Goal: Transaction & Acquisition: Purchase product/service

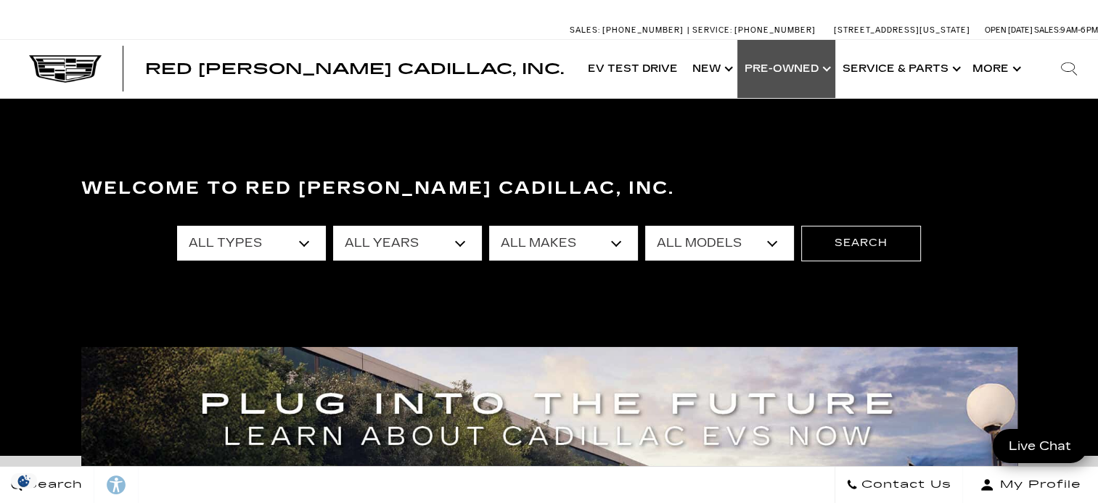
click at [817, 64] on link "Show Pre-Owned" at bounding box center [786, 69] width 98 height 58
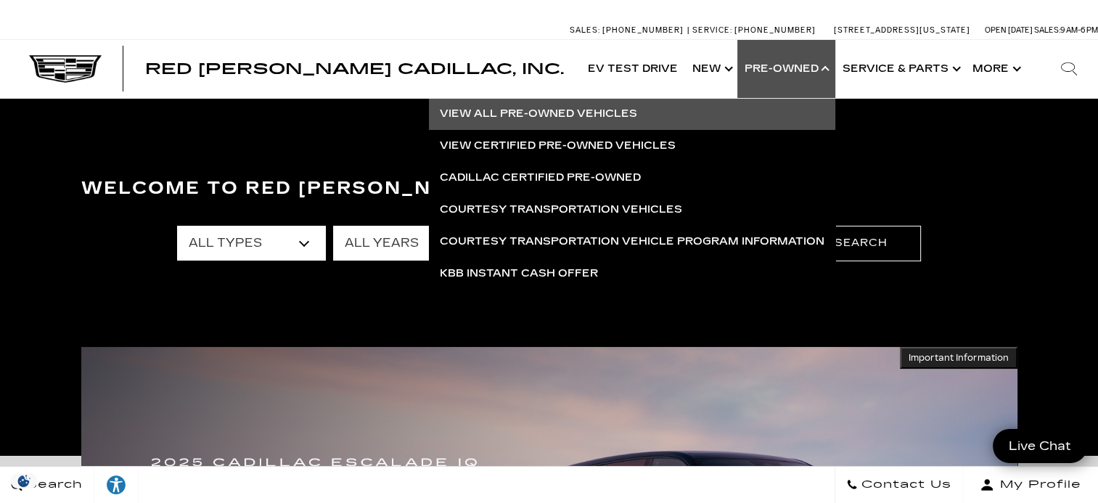
click at [556, 112] on link "View All Pre-Owned Vehicles" at bounding box center [632, 114] width 406 height 32
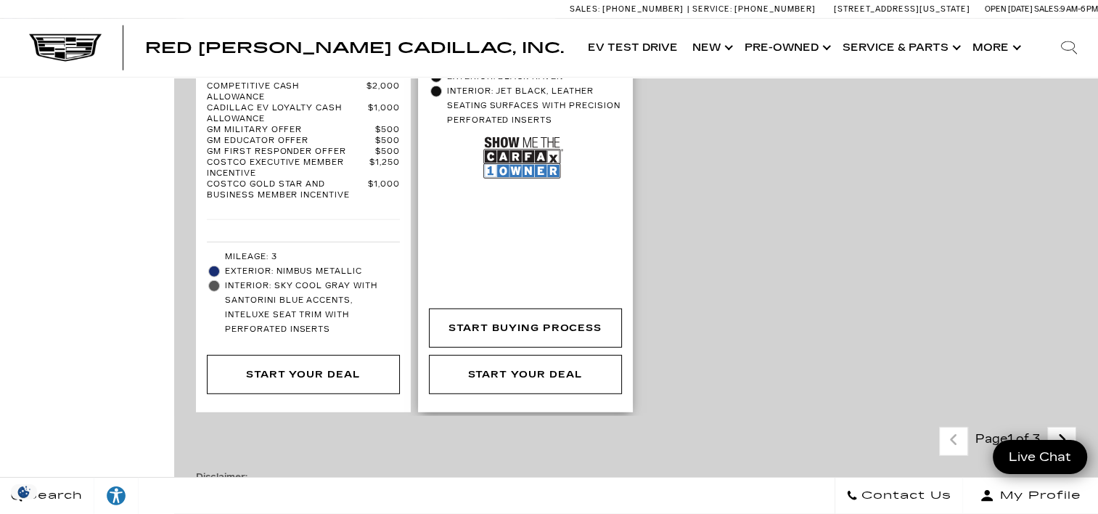
scroll to position [4063, 0]
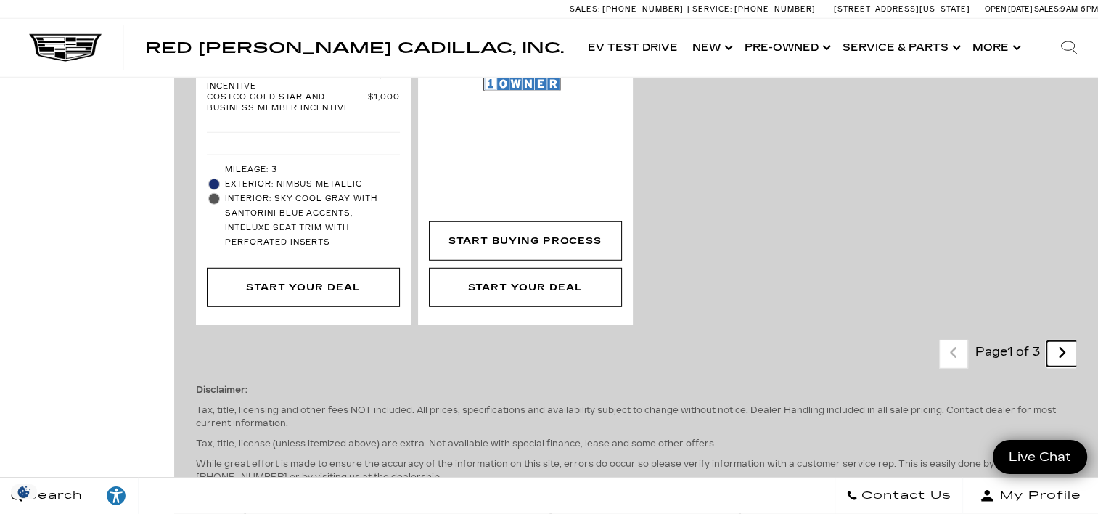
click at [1067, 341] on icon "next page" at bounding box center [1061, 352] width 9 height 23
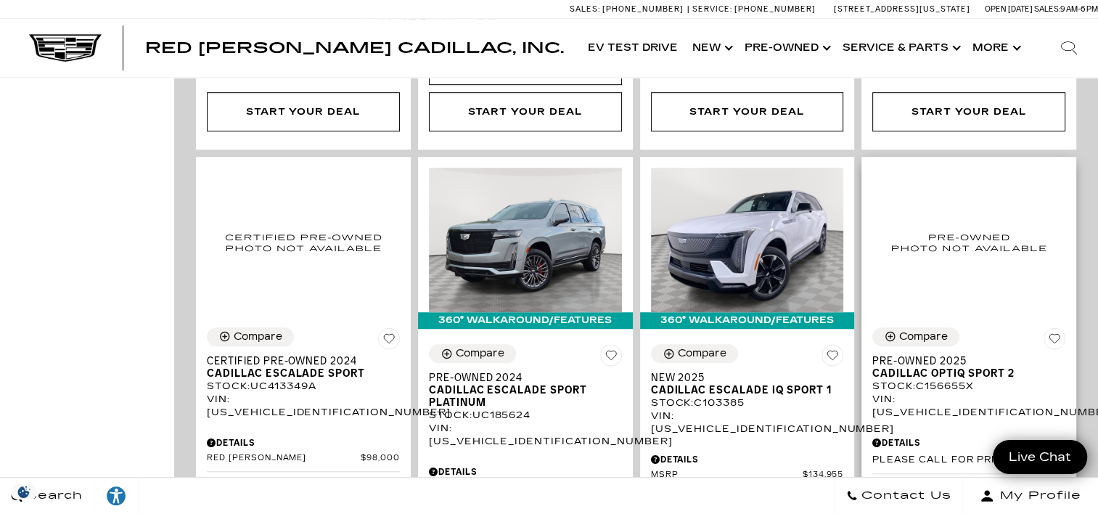
scroll to position [943, 0]
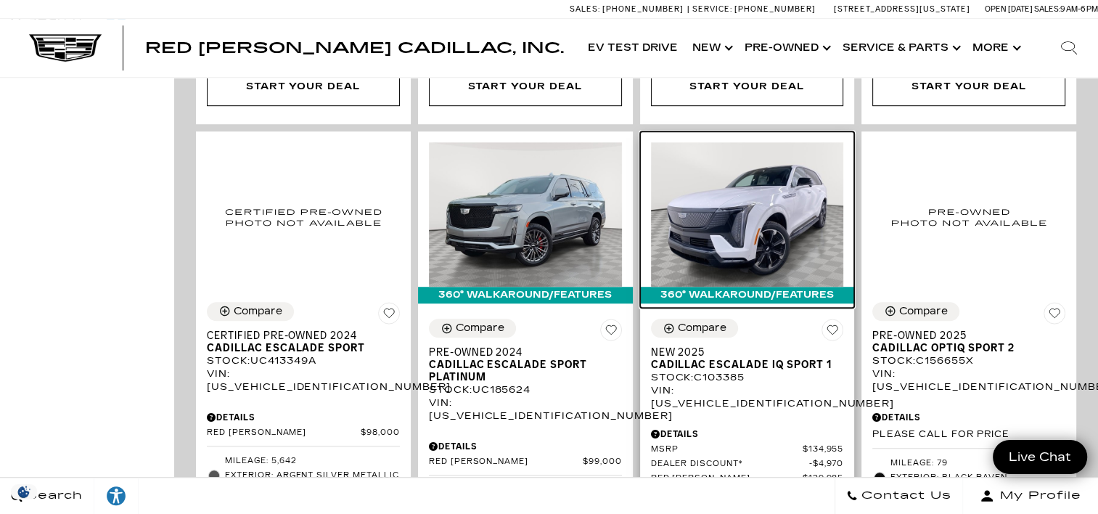
click at [744, 211] on img at bounding box center [747, 214] width 193 height 144
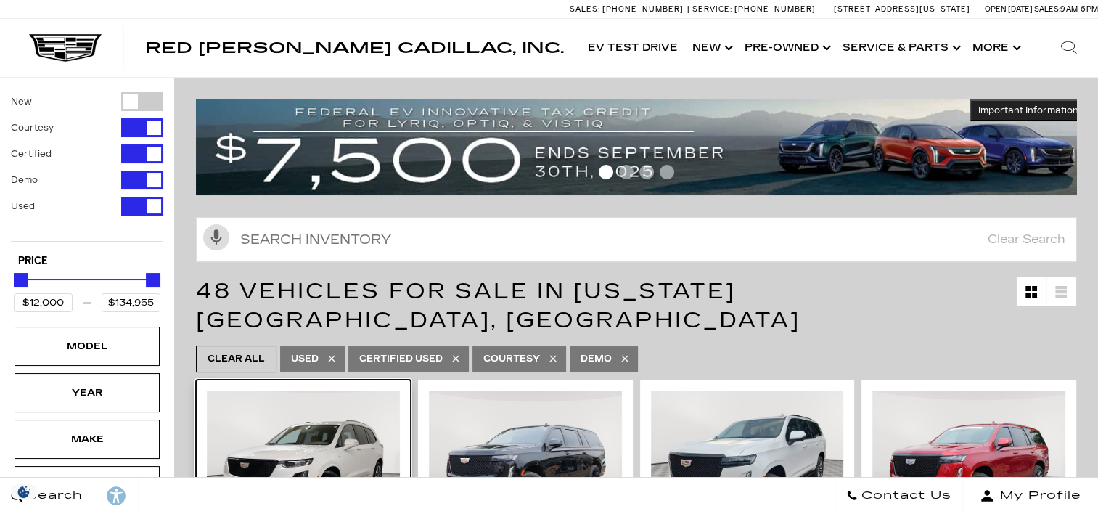
click at [320, 401] on img at bounding box center [303, 462] width 193 height 144
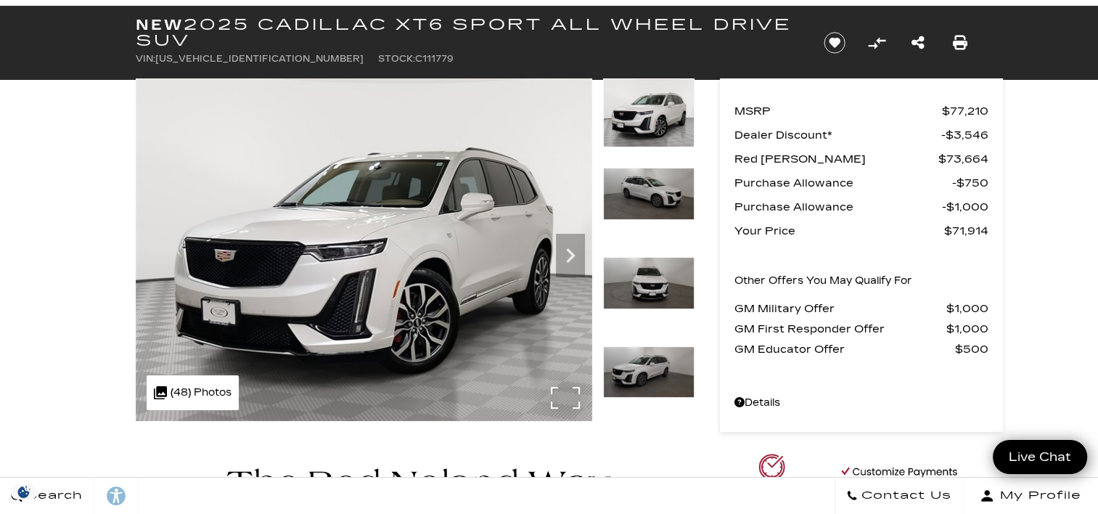
click at [424, 258] on img at bounding box center [364, 249] width 456 height 342
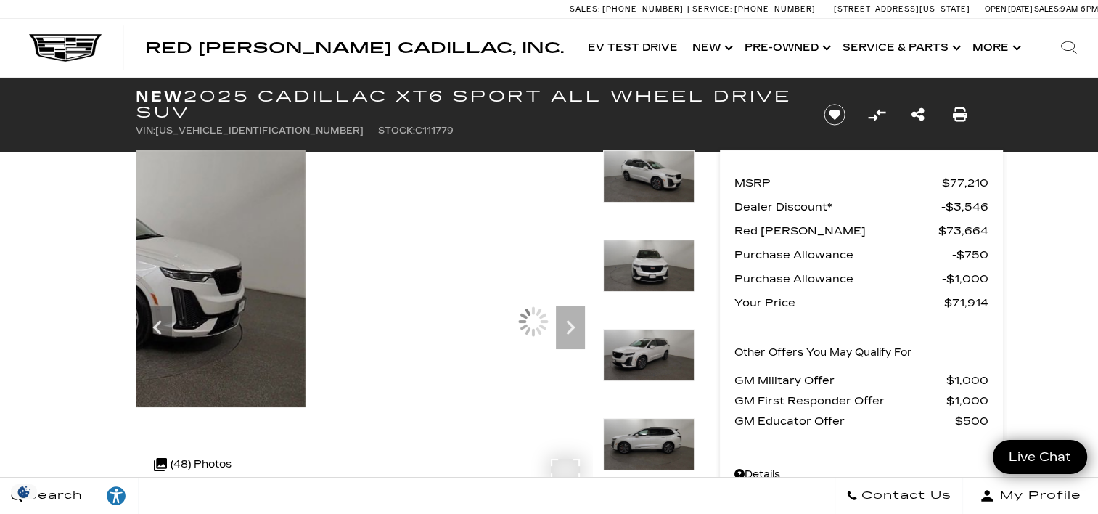
click at [305, 290] on img at bounding box center [76, 278] width 456 height 257
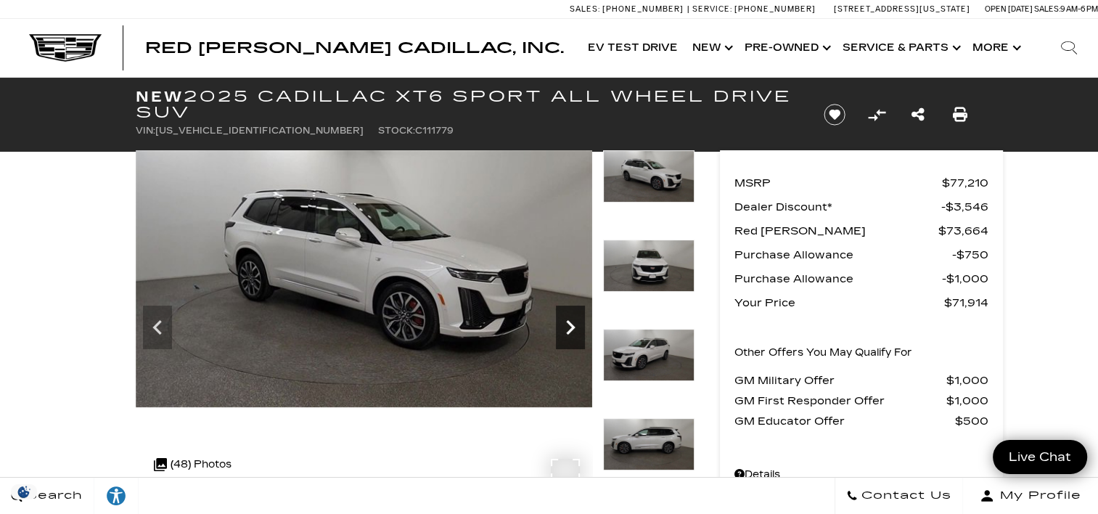
click at [565, 326] on icon "Next" at bounding box center [570, 327] width 29 height 29
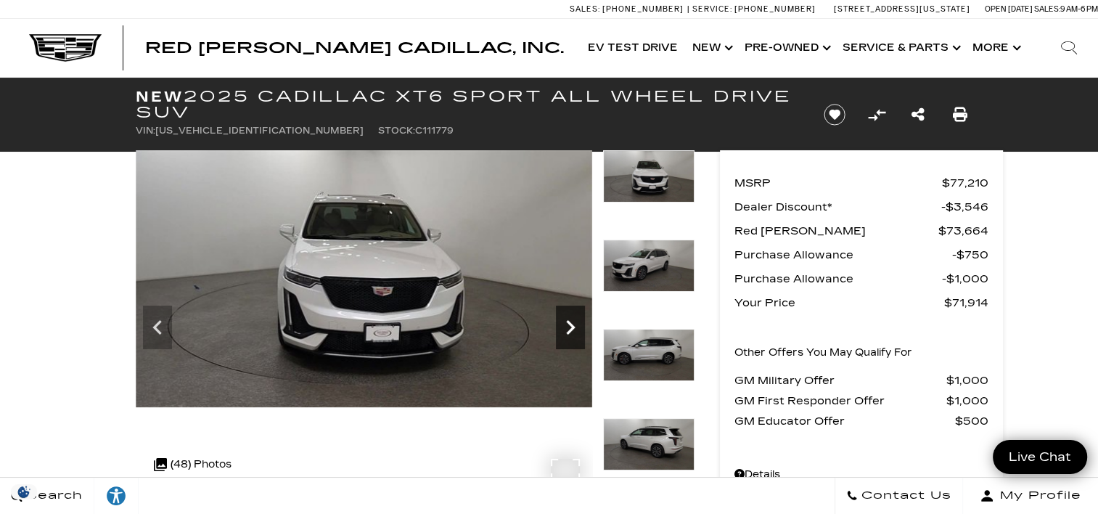
click at [565, 326] on icon "Next" at bounding box center [570, 327] width 29 height 29
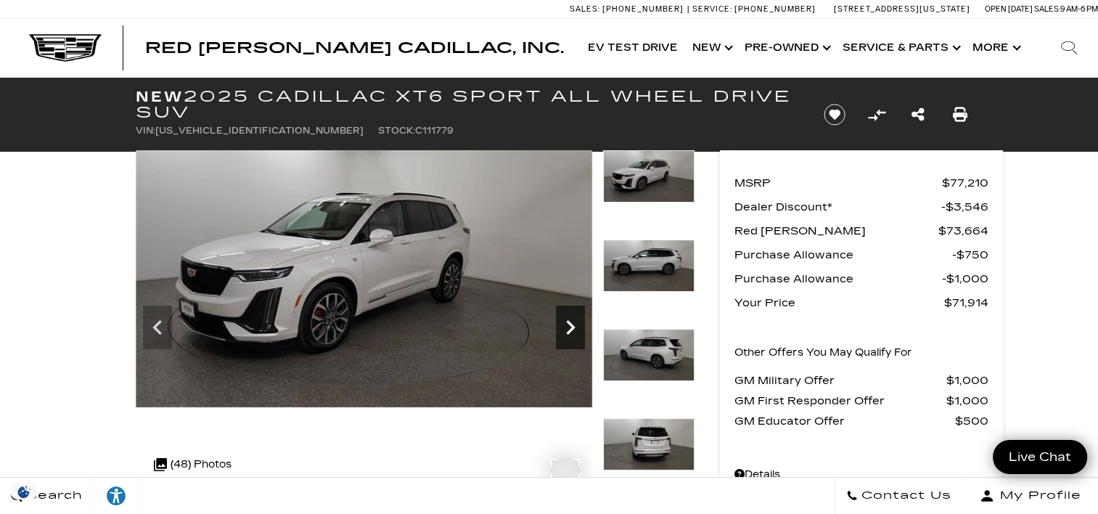
click at [569, 321] on icon "Next" at bounding box center [570, 327] width 29 height 29
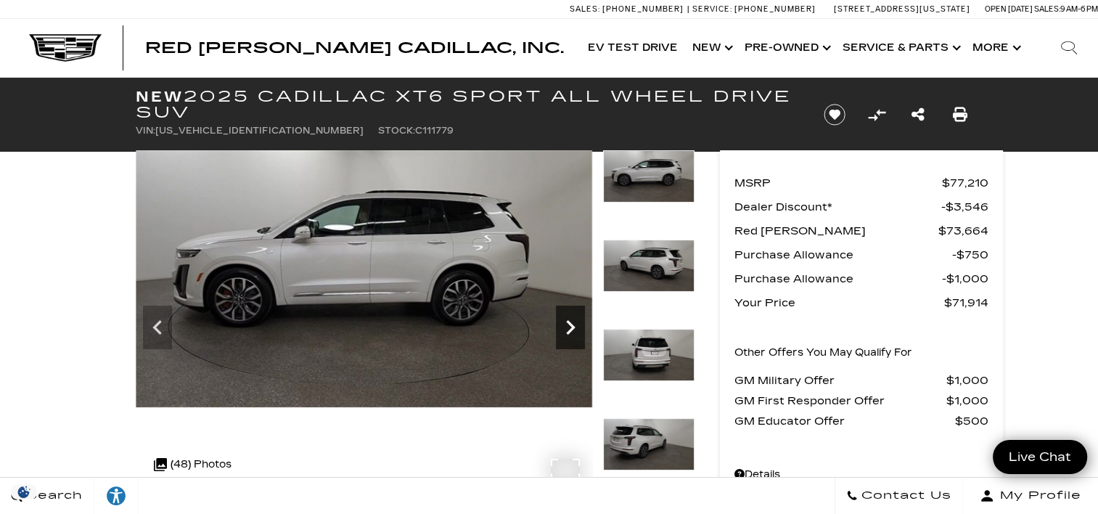
click at [569, 321] on icon "Next" at bounding box center [570, 327] width 29 height 29
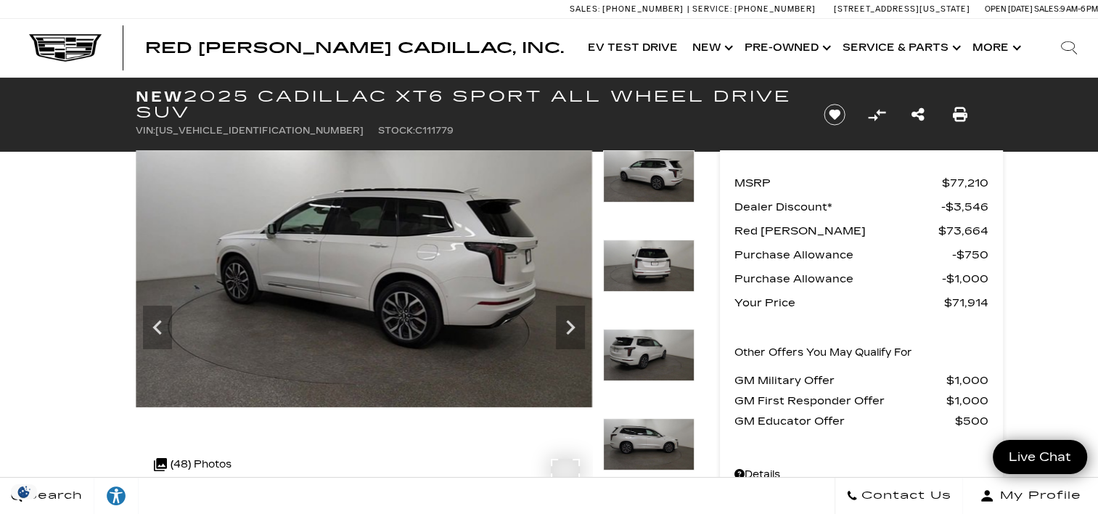
click at [370, 276] on img at bounding box center [364, 278] width 456 height 257
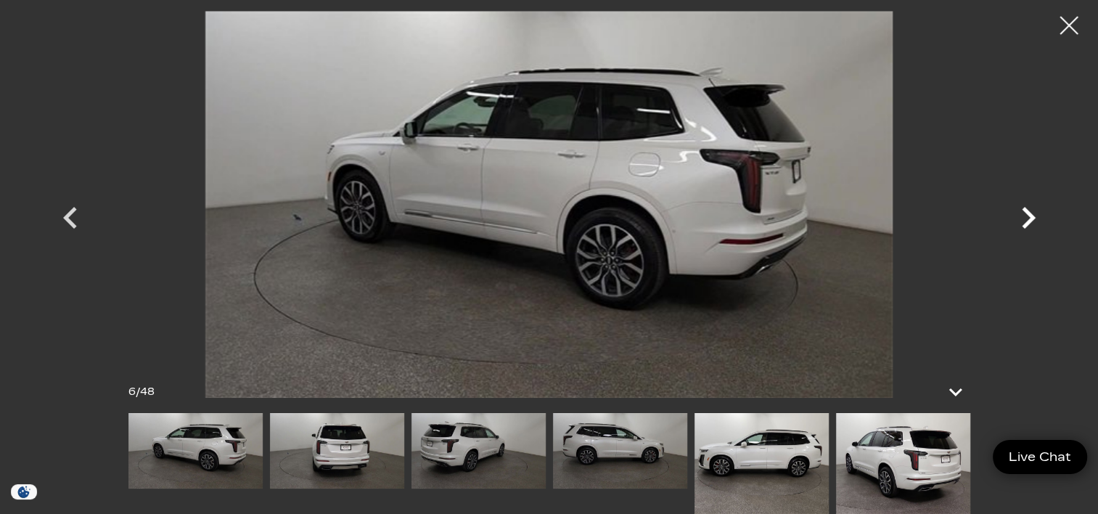
click at [1025, 219] on icon "Next" at bounding box center [1028, 218] width 44 height 44
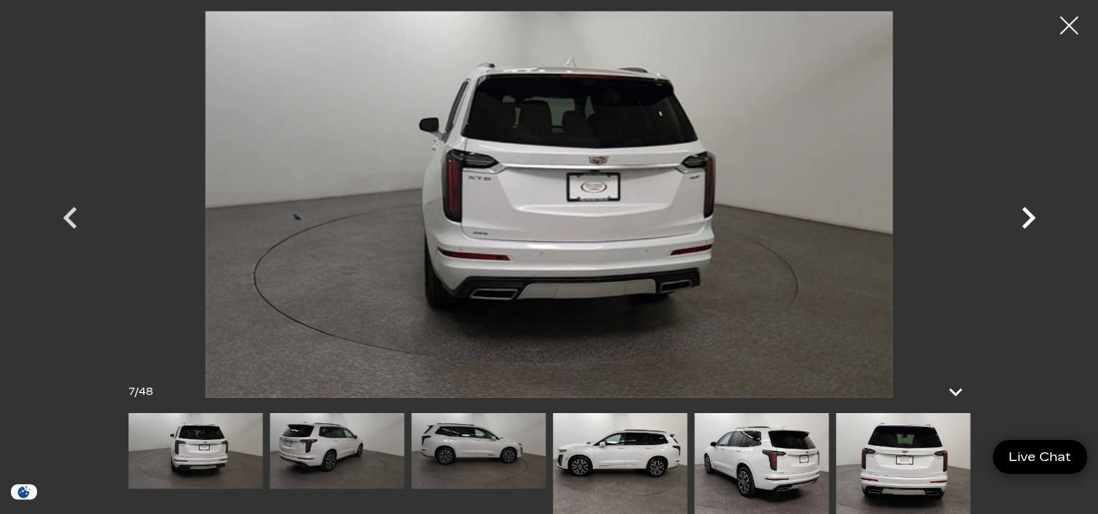
click at [1025, 219] on icon "Next" at bounding box center [1028, 218] width 44 height 44
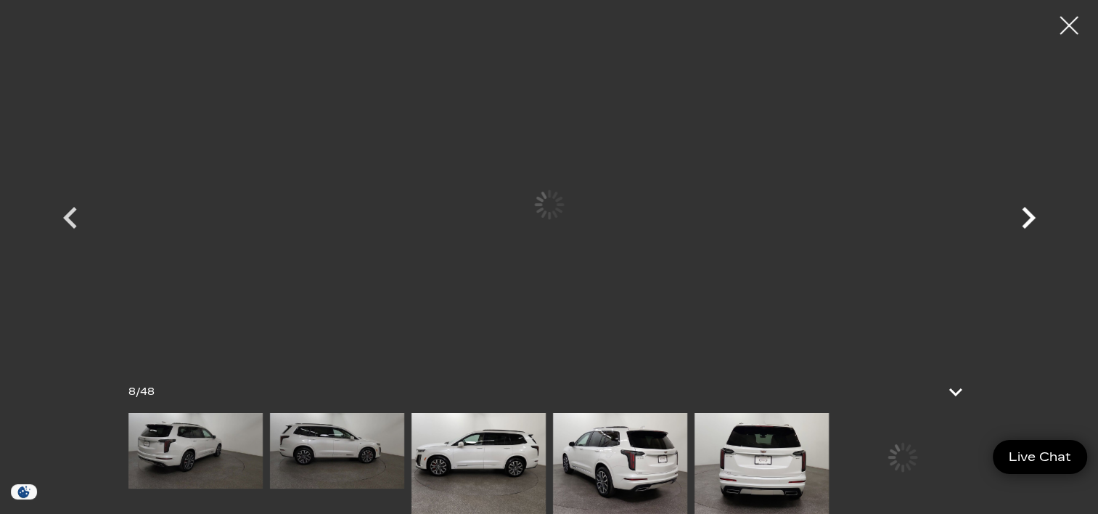
click at [1025, 219] on icon "Next" at bounding box center [1028, 218] width 44 height 44
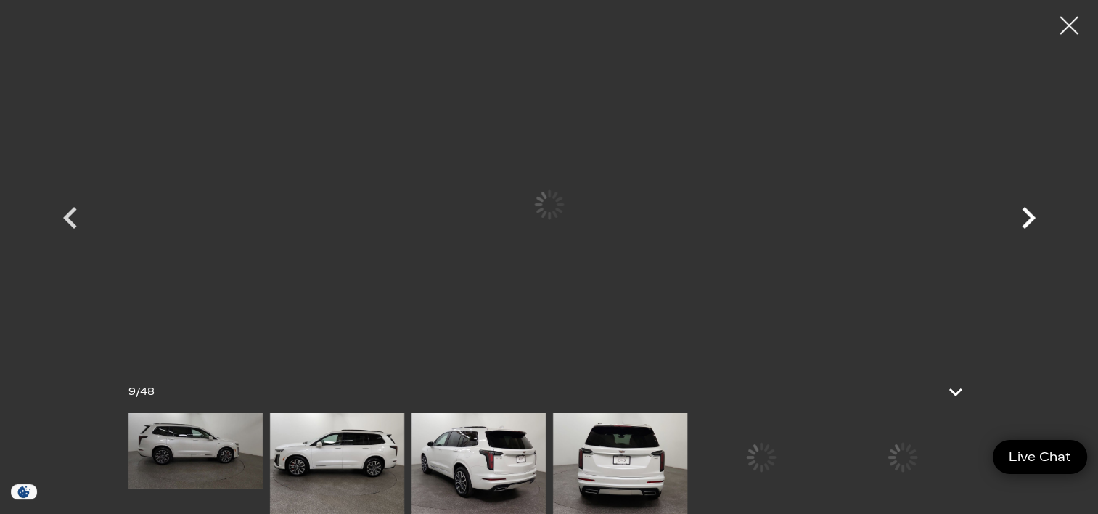
click at [1025, 219] on icon "Next" at bounding box center [1028, 218] width 44 height 44
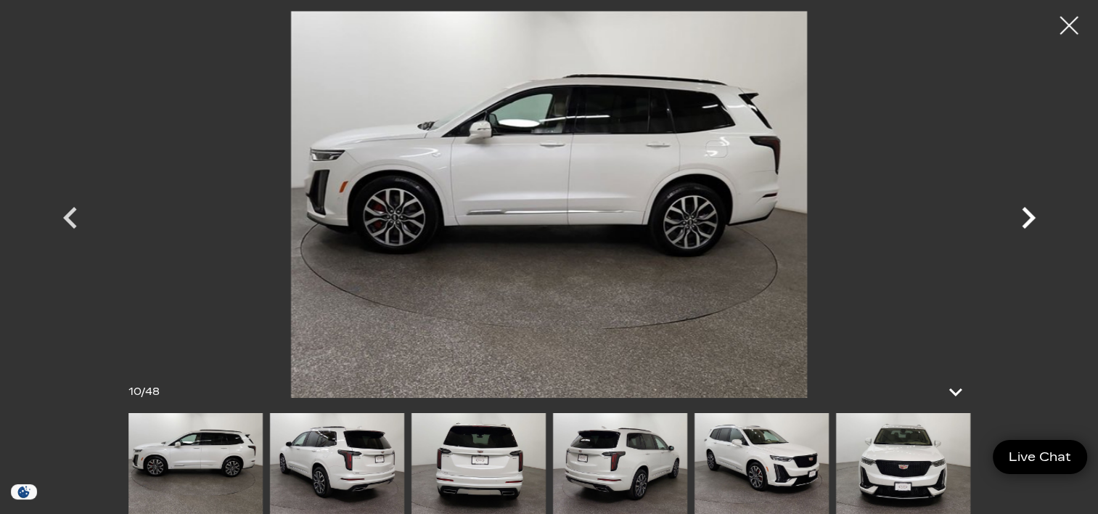
click at [1025, 219] on icon "Next" at bounding box center [1028, 218] width 44 height 44
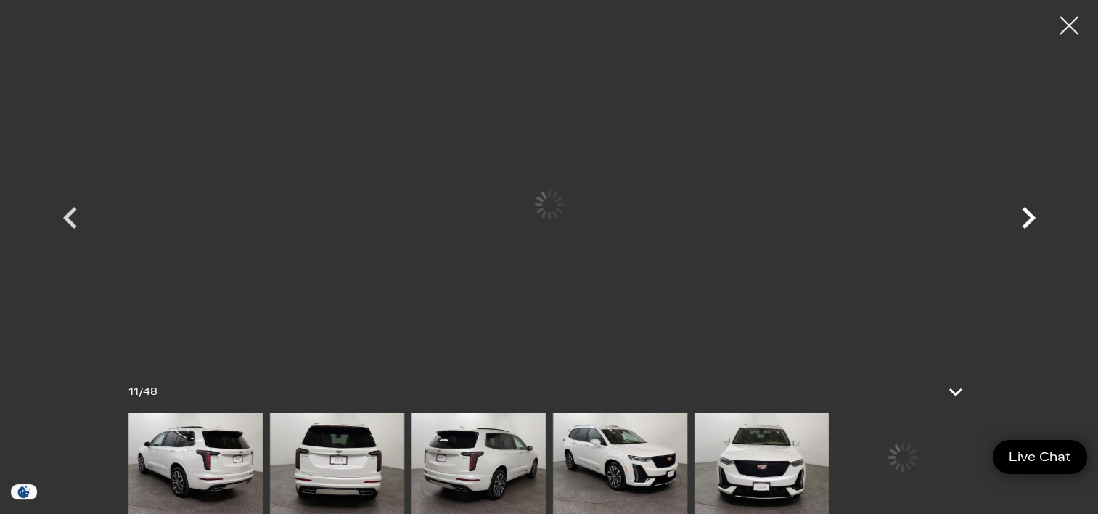
click at [1025, 219] on icon "Next" at bounding box center [1028, 218] width 44 height 44
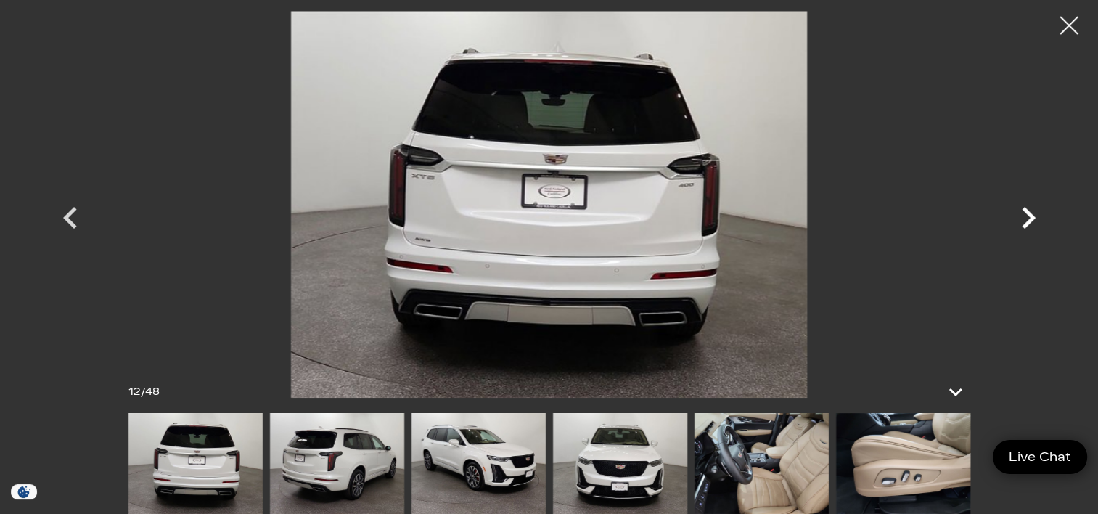
click at [1025, 219] on icon "Next" at bounding box center [1028, 218] width 44 height 44
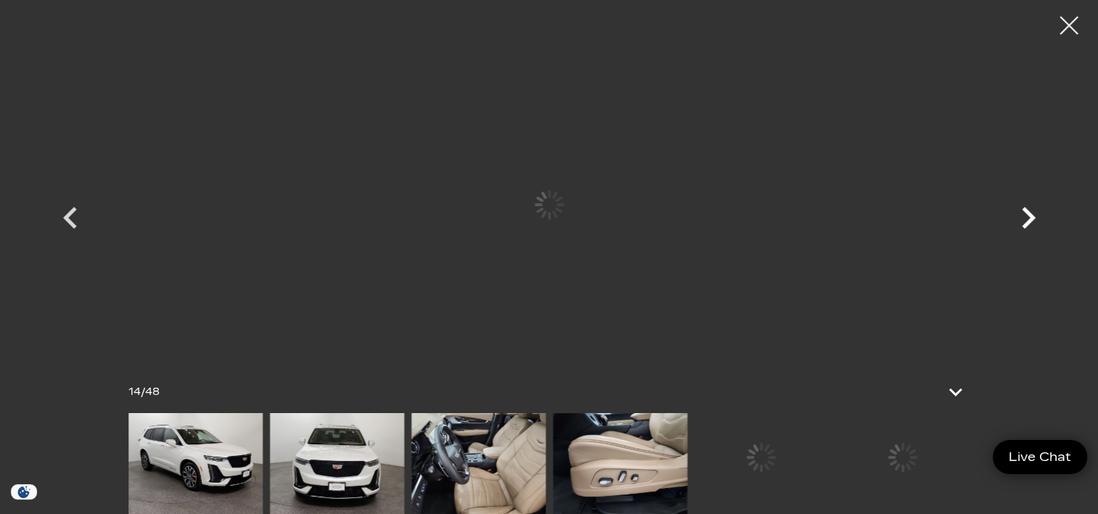
click at [1025, 219] on icon "Next" at bounding box center [1028, 218] width 44 height 44
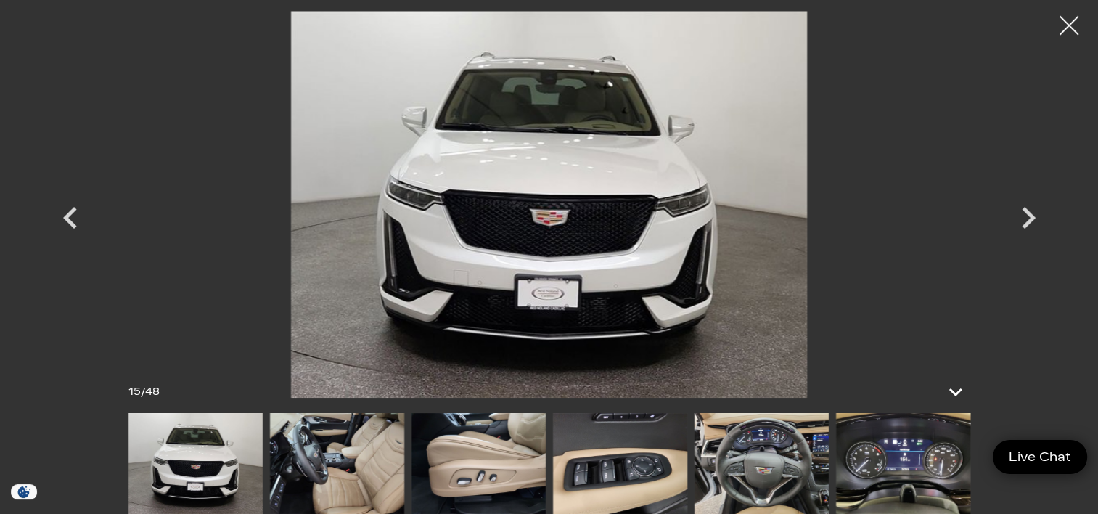
click at [1067, 33] on div at bounding box center [1069, 26] width 38 height 38
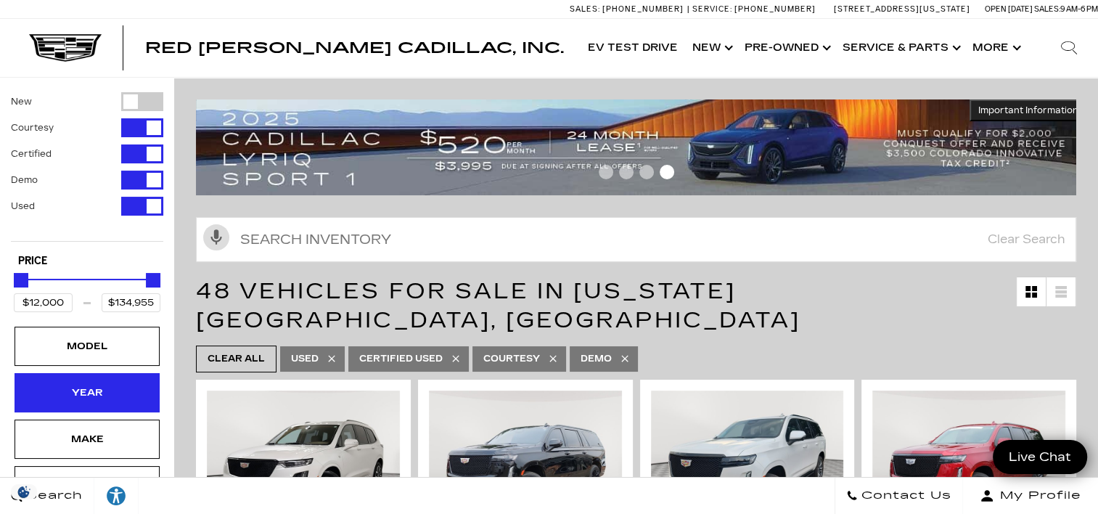
click at [97, 388] on div "Year" at bounding box center [87, 393] width 73 height 16
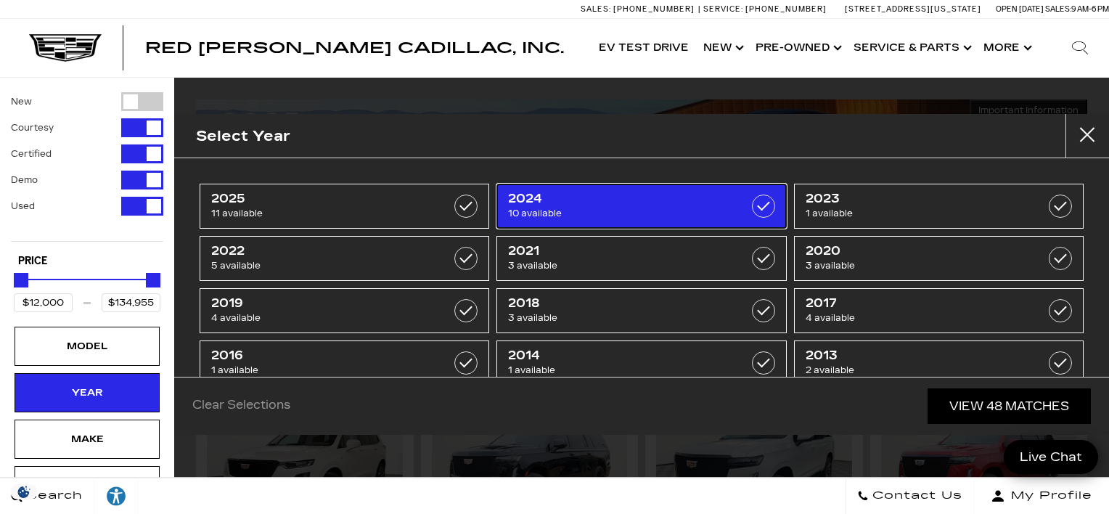
click at [691, 203] on span "2024" at bounding box center [621, 199] width 226 height 15
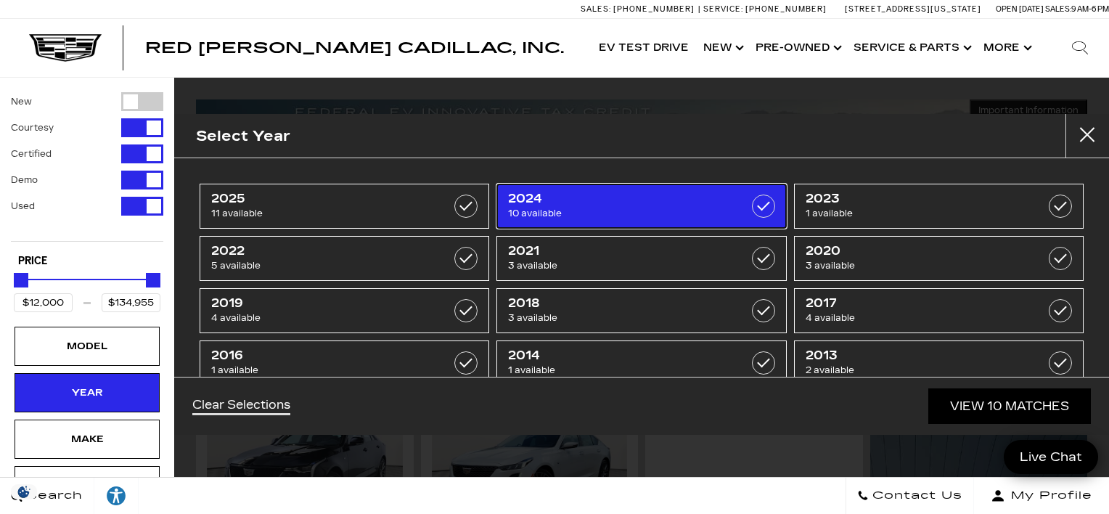
type input "$45,985"
type input "$99,000"
checkbox input "true"
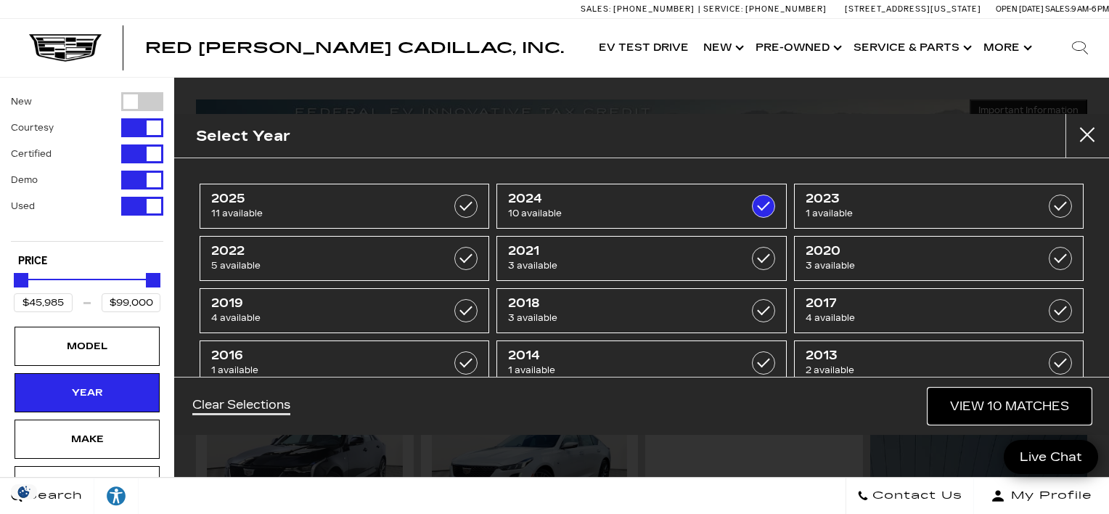
click at [1042, 409] on link "View 10 Matches" at bounding box center [1009, 406] width 163 height 36
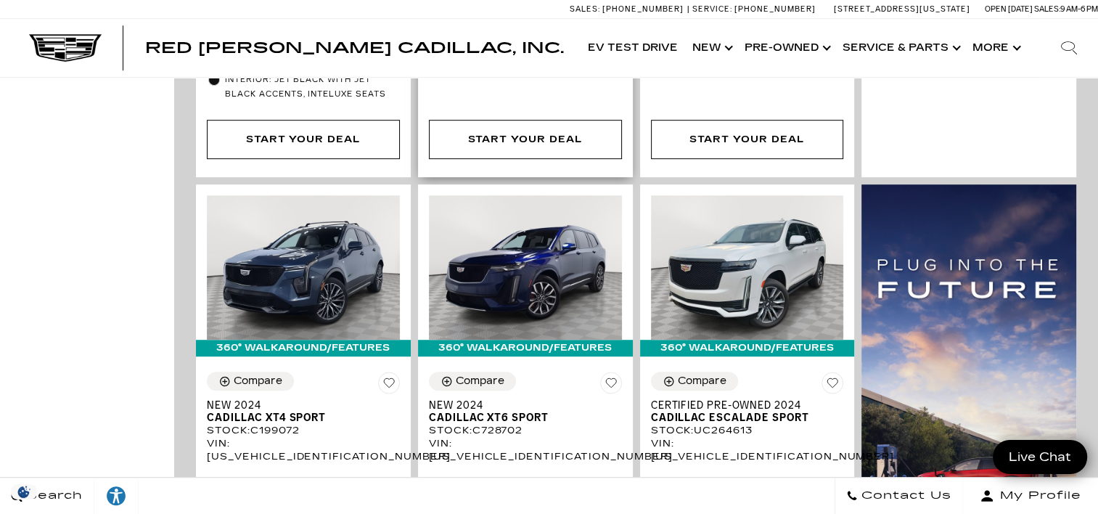
scroll to position [871, 0]
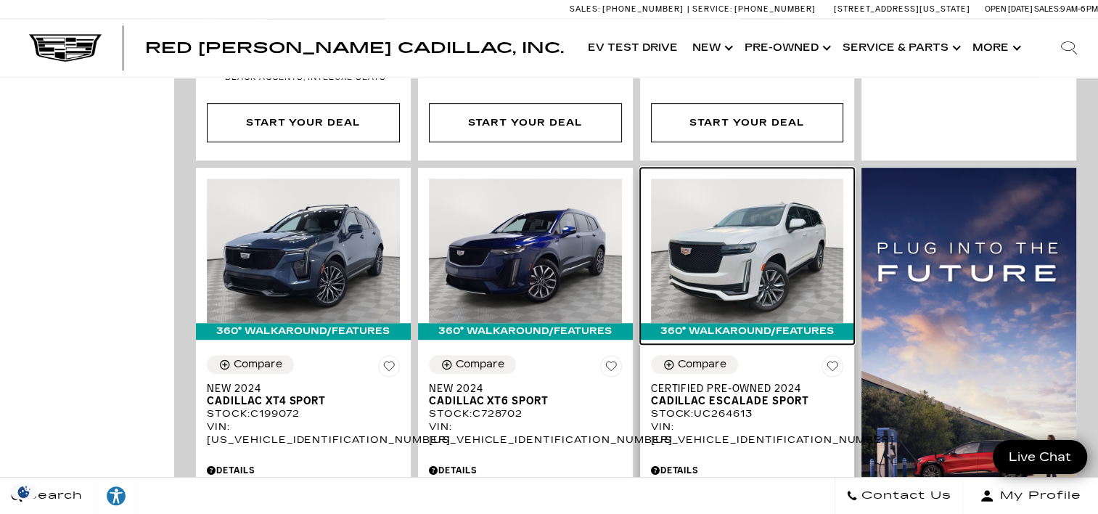
click at [760, 234] on img at bounding box center [747, 250] width 193 height 144
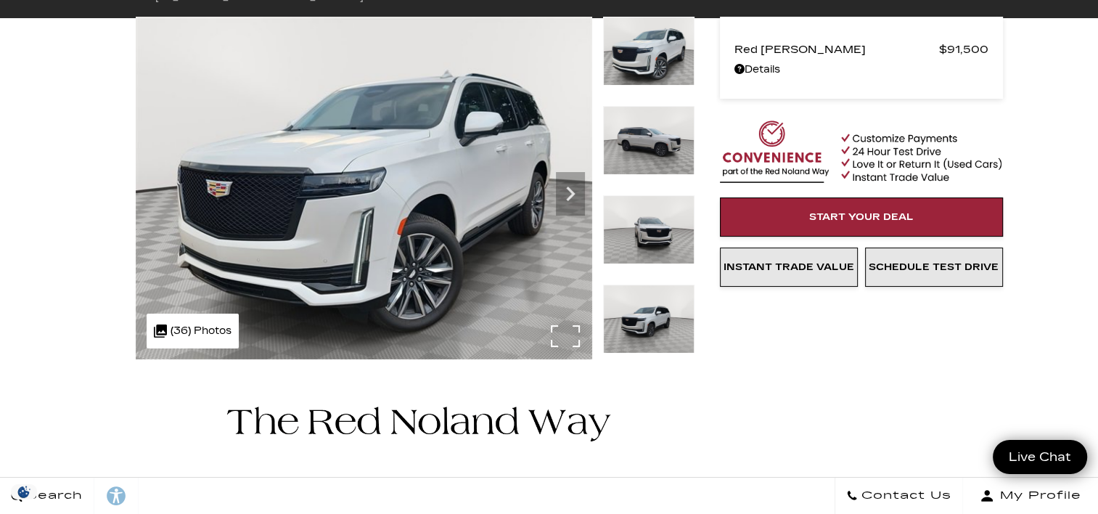
scroll to position [72, 0]
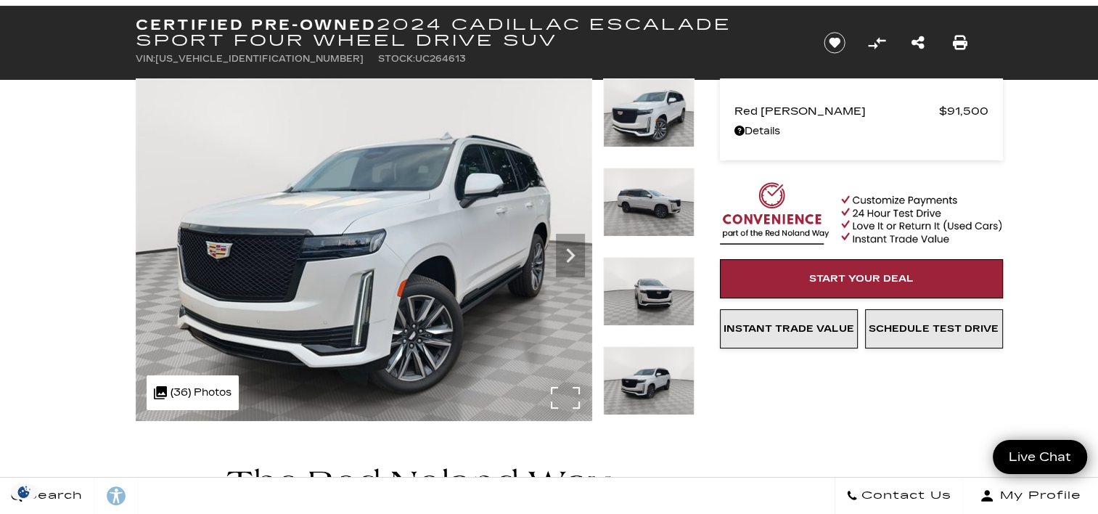
click at [406, 268] on img at bounding box center [364, 249] width 456 height 342
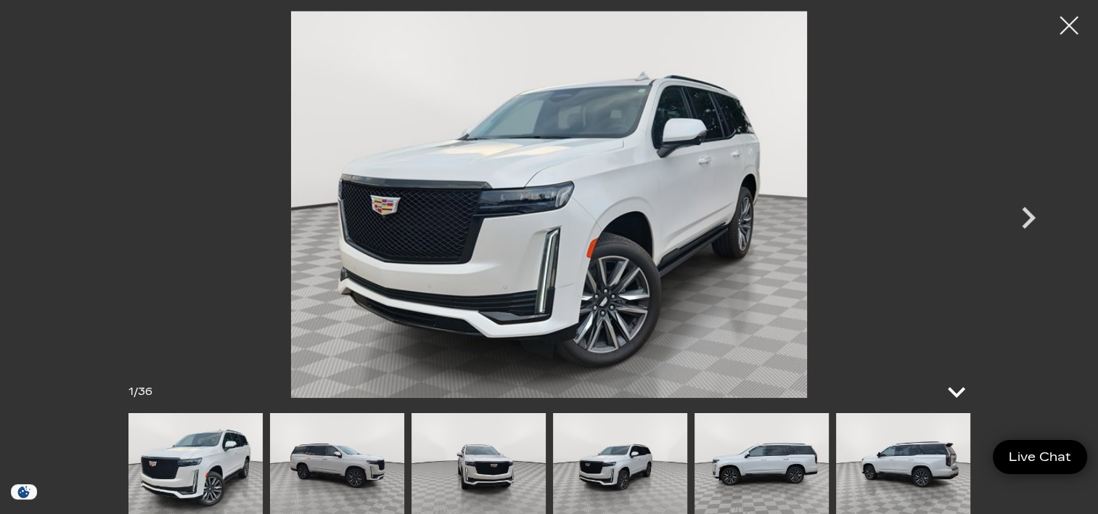
scroll to position [0, 0]
click at [1029, 215] on icon "Next" at bounding box center [1029, 218] width 14 height 22
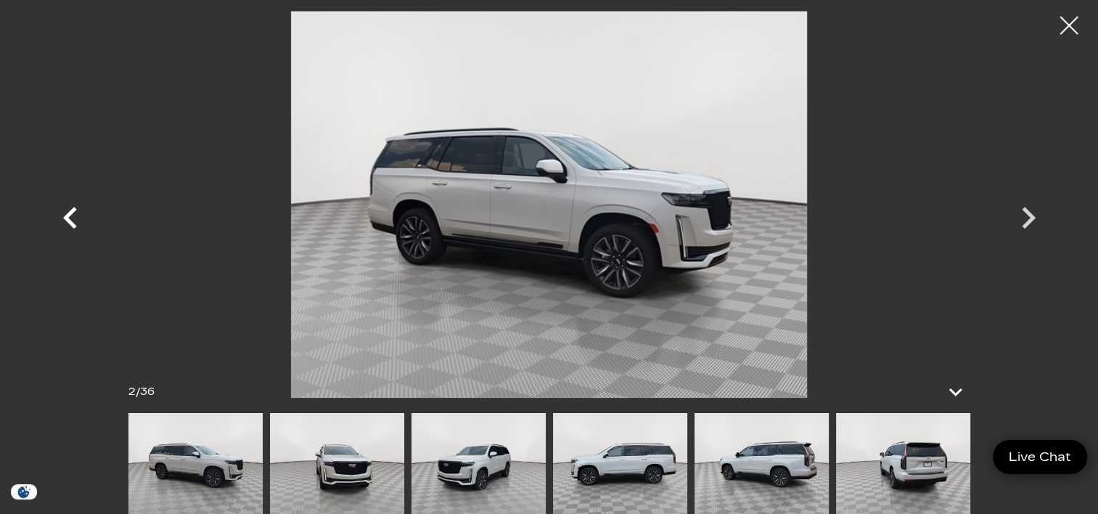
click at [73, 218] on icon "Previous" at bounding box center [71, 218] width 44 height 44
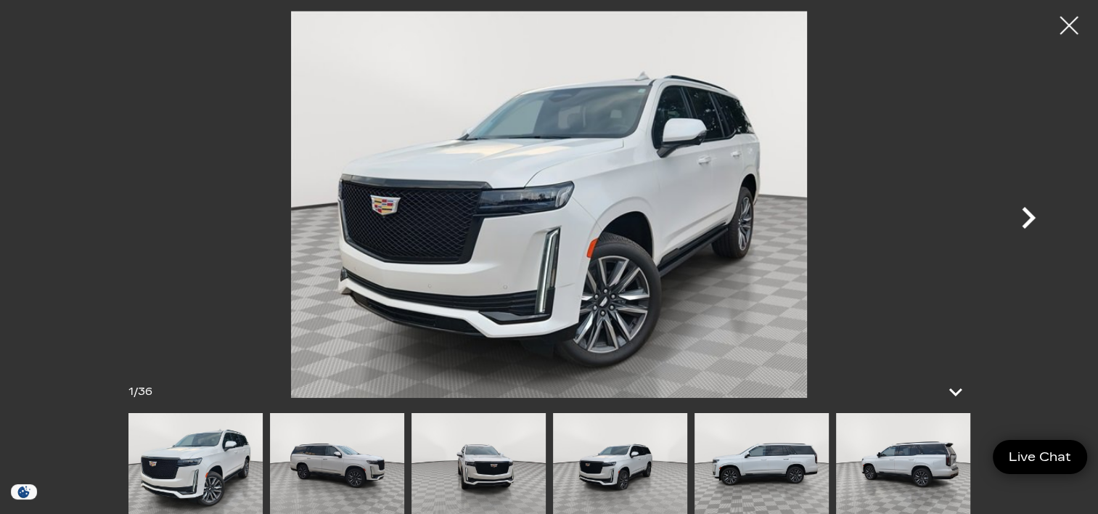
click at [1030, 213] on icon "Next" at bounding box center [1029, 218] width 14 height 22
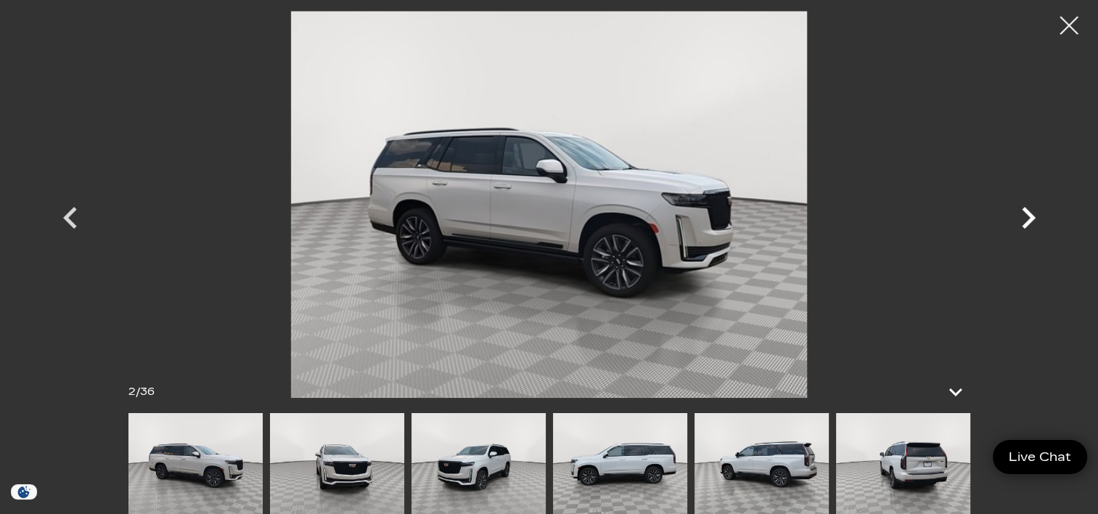
click at [1030, 213] on icon "Next" at bounding box center [1029, 218] width 14 height 22
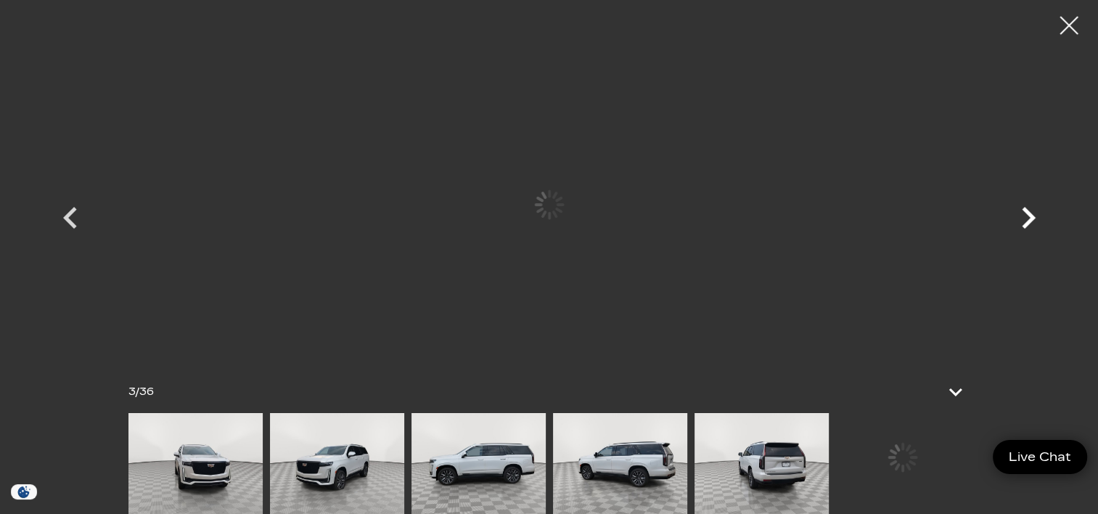
click at [1030, 213] on icon "Next" at bounding box center [1029, 218] width 14 height 22
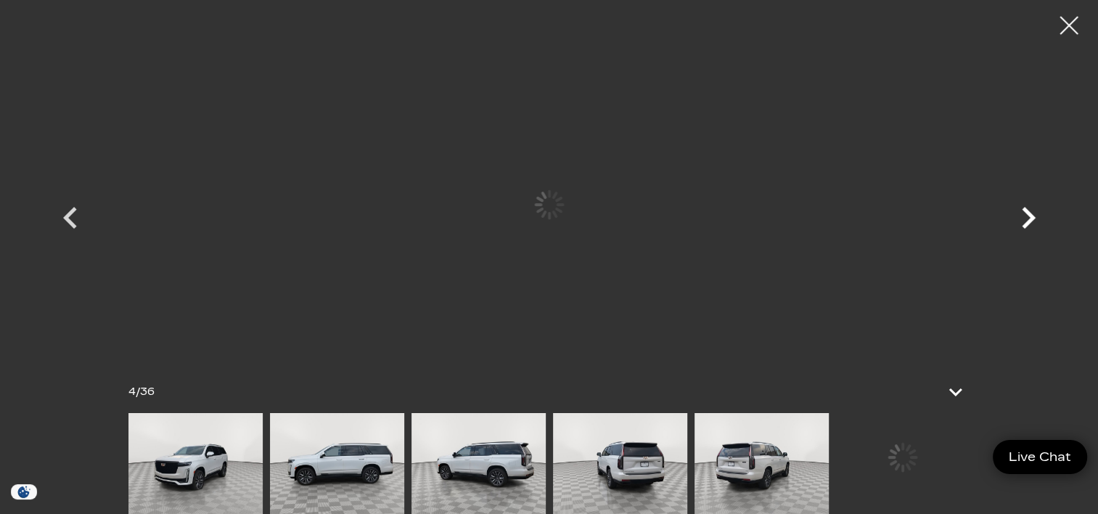
click at [1030, 213] on icon "Next" at bounding box center [1029, 218] width 14 height 22
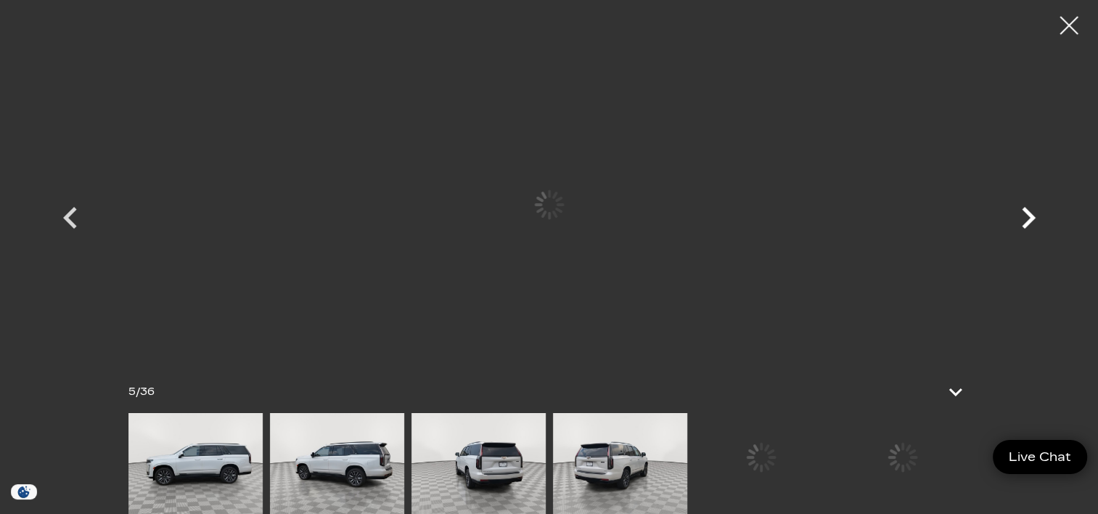
click at [1030, 213] on icon "Next" at bounding box center [1029, 218] width 14 height 22
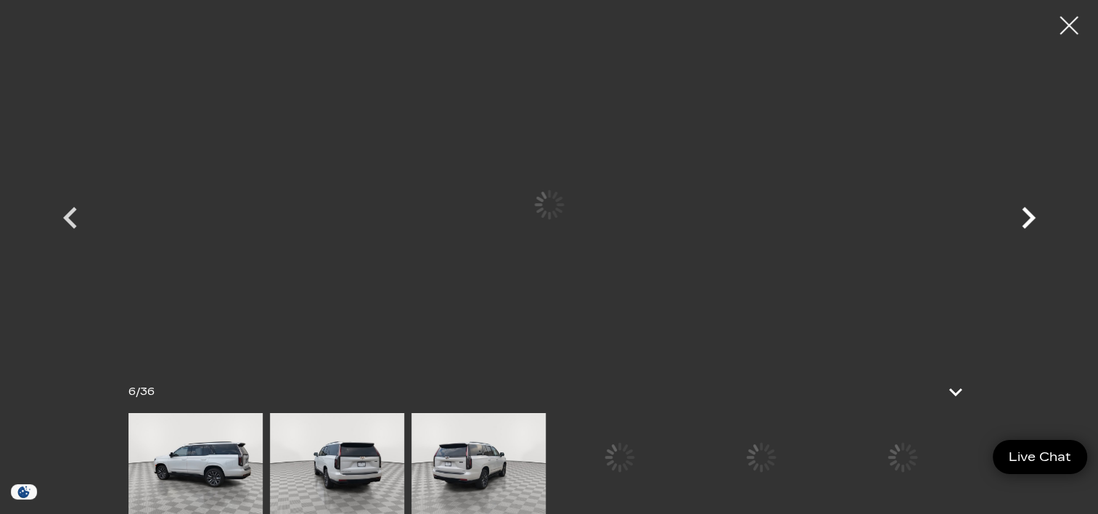
click at [1030, 213] on icon "Next" at bounding box center [1029, 218] width 14 height 22
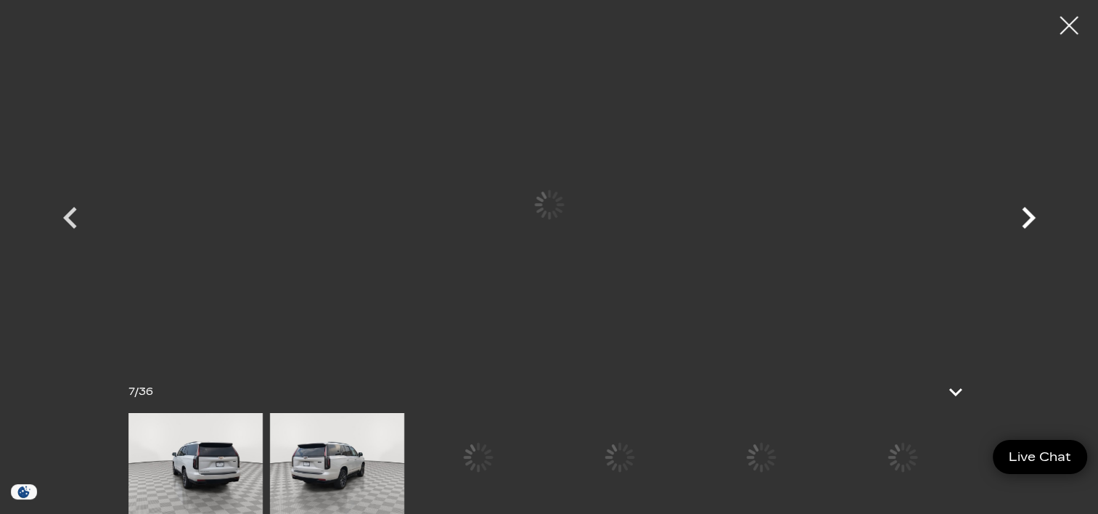
click at [1030, 213] on icon "Next" at bounding box center [1029, 218] width 14 height 22
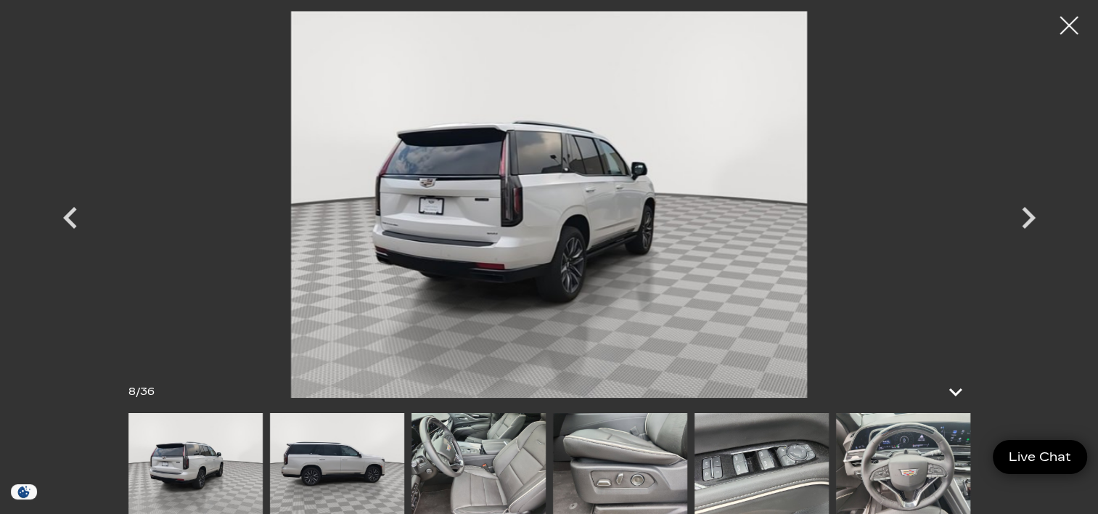
click at [356, 450] on img at bounding box center [337, 463] width 134 height 101
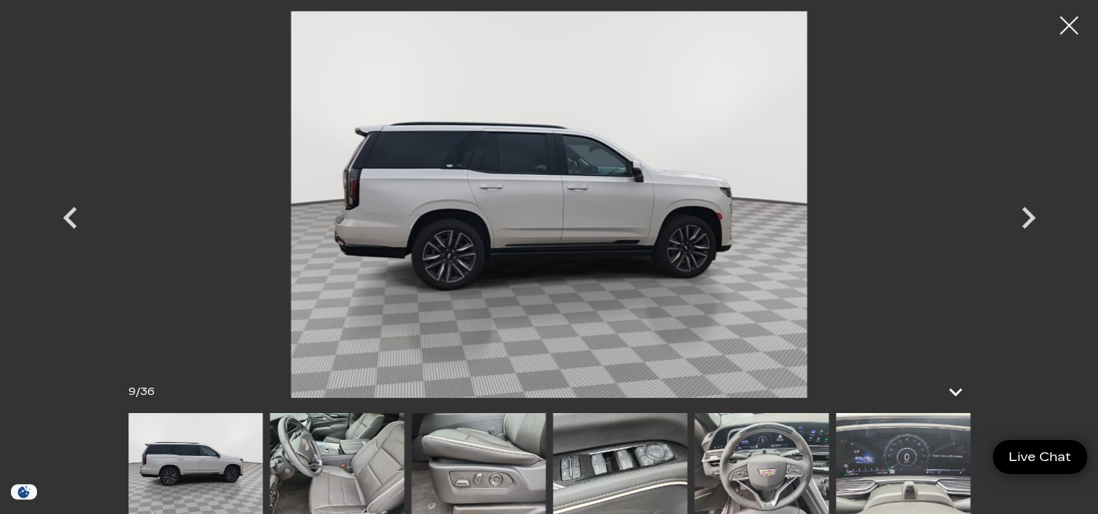
click at [342, 449] on img at bounding box center [337, 463] width 134 height 101
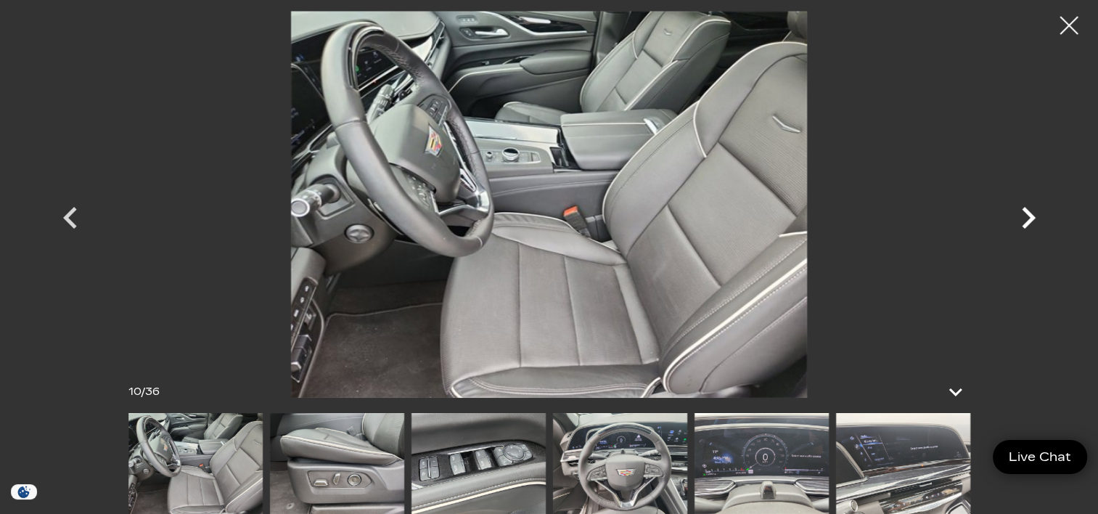
click at [1033, 211] on icon "Next" at bounding box center [1028, 218] width 44 height 44
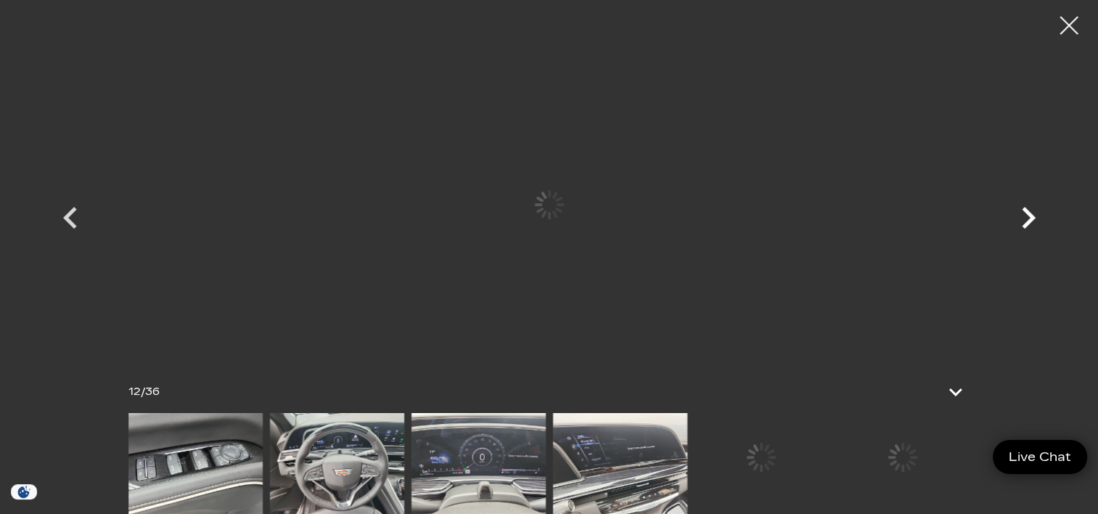
click at [1033, 211] on icon "Next" at bounding box center [1028, 218] width 44 height 44
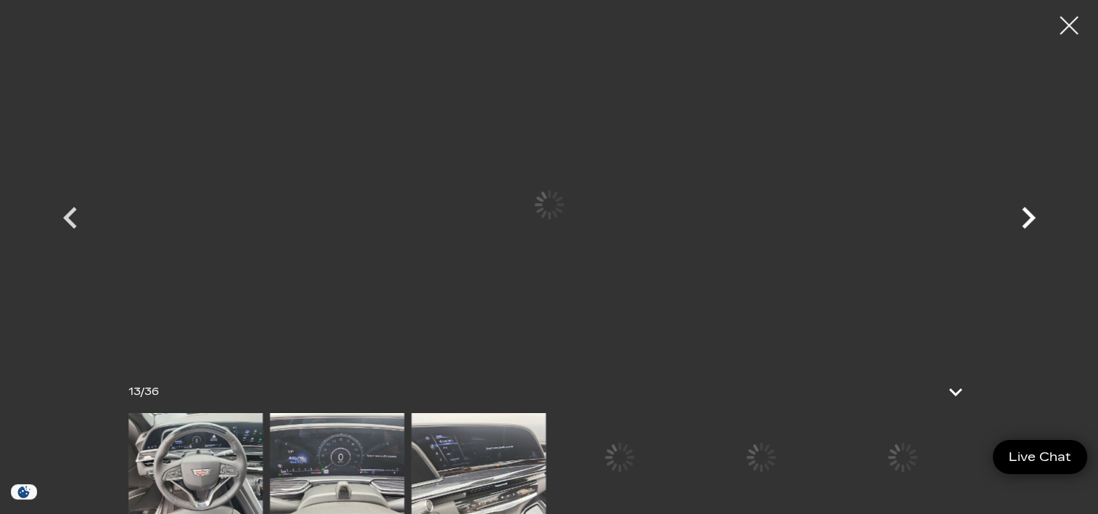
click at [1033, 211] on icon "Next" at bounding box center [1028, 218] width 44 height 44
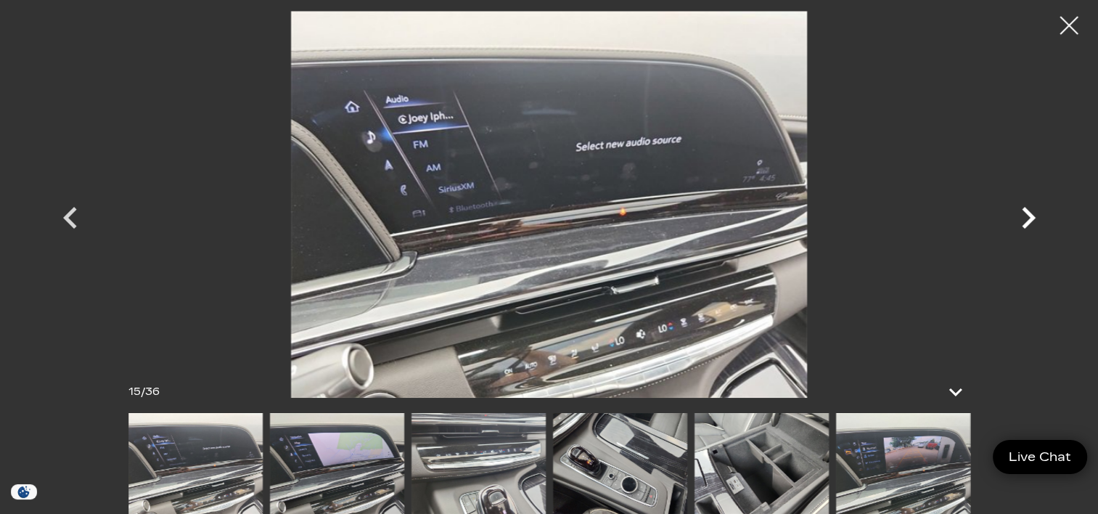
click at [1033, 211] on icon "Next" at bounding box center [1028, 218] width 44 height 44
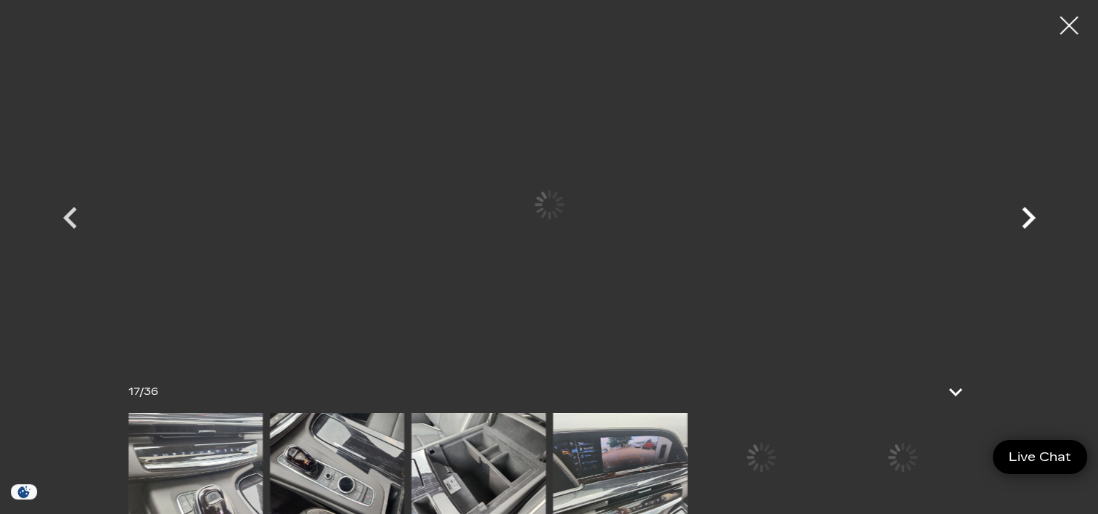
click at [1033, 211] on icon "Next" at bounding box center [1028, 218] width 44 height 44
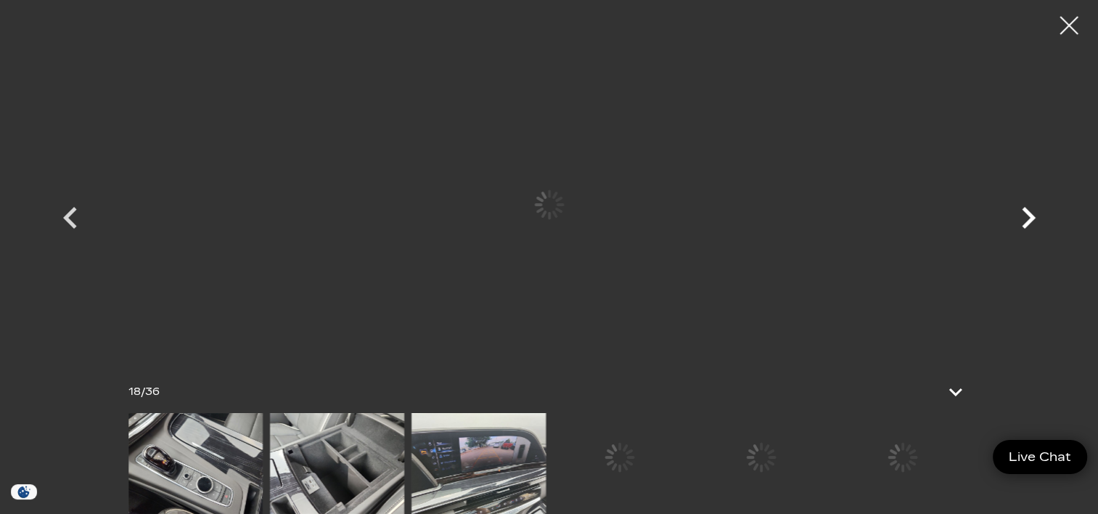
click at [1033, 211] on icon "Next" at bounding box center [1028, 218] width 44 height 44
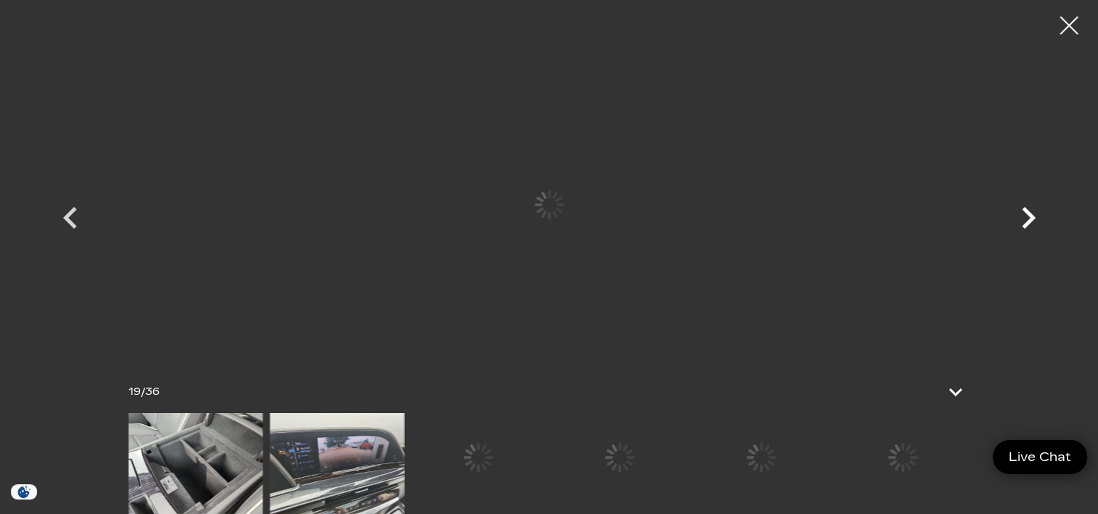
click at [1033, 211] on icon "Next" at bounding box center [1028, 218] width 44 height 44
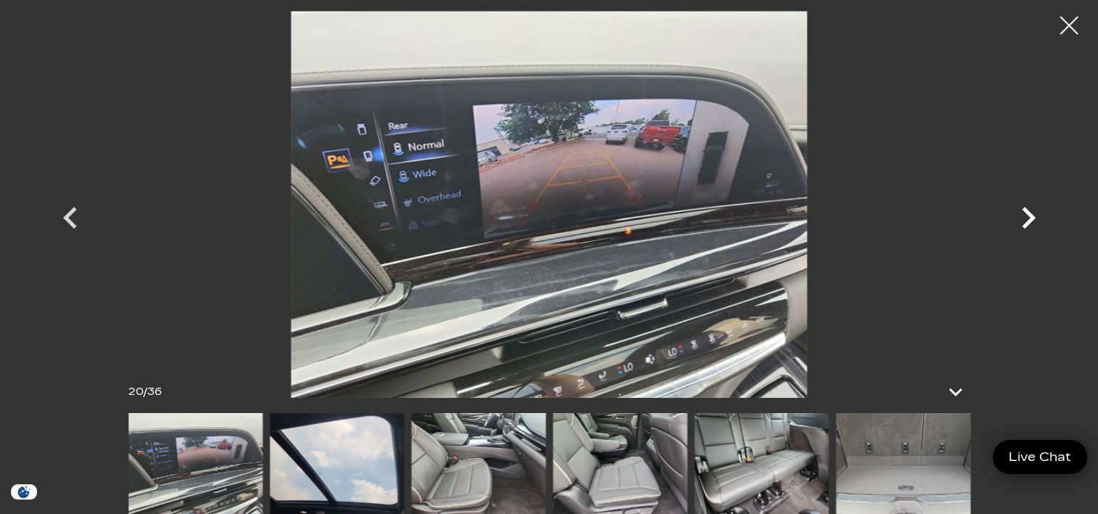
click at [1033, 211] on icon "Next" at bounding box center [1028, 218] width 44 height 44
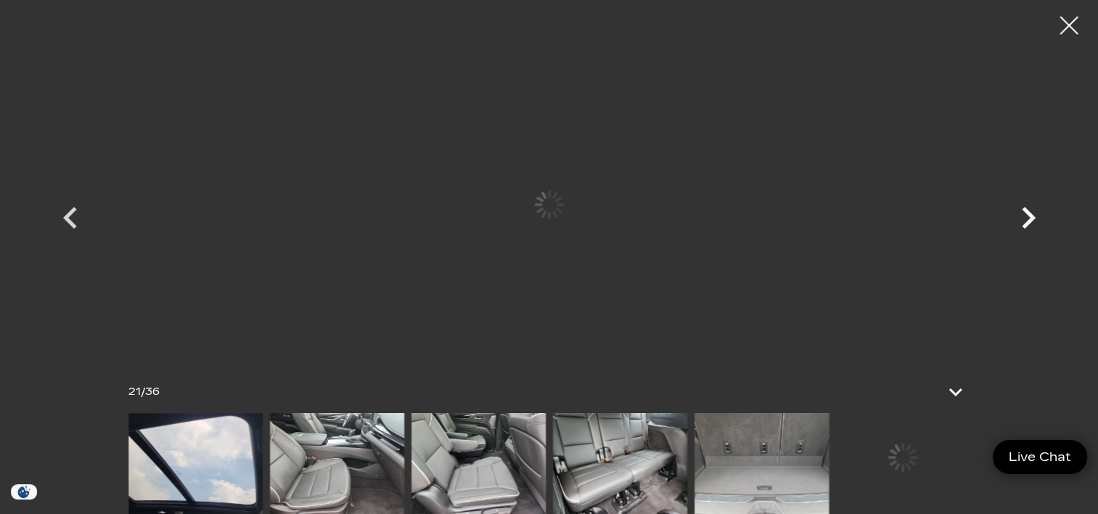
click at [1033, 211] on icon "Next" at bounding box center [1028, 218] width 44 height 44
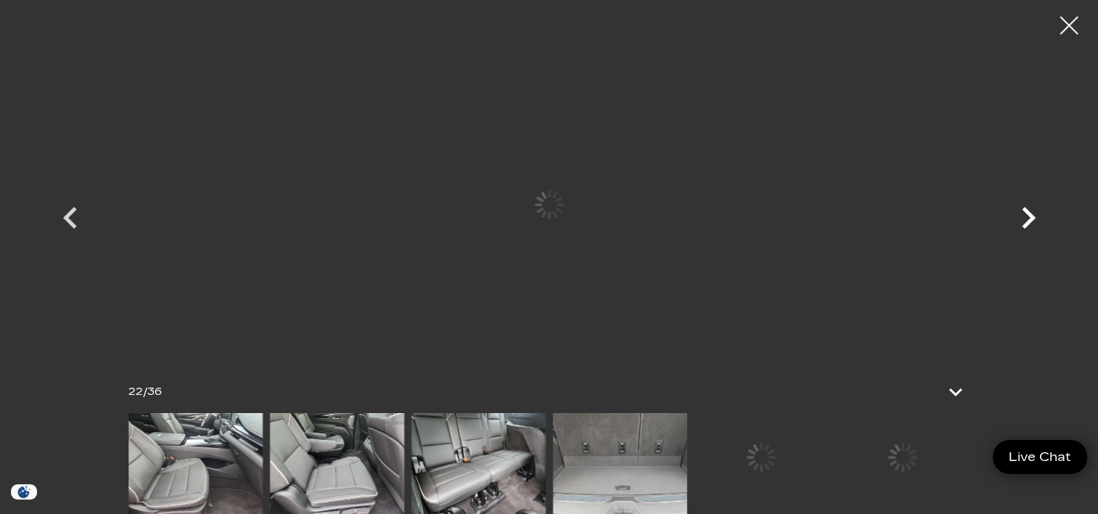
click at [1033, 211] on icon "Next" at bounding box center [1028, 218] width 44 height 44
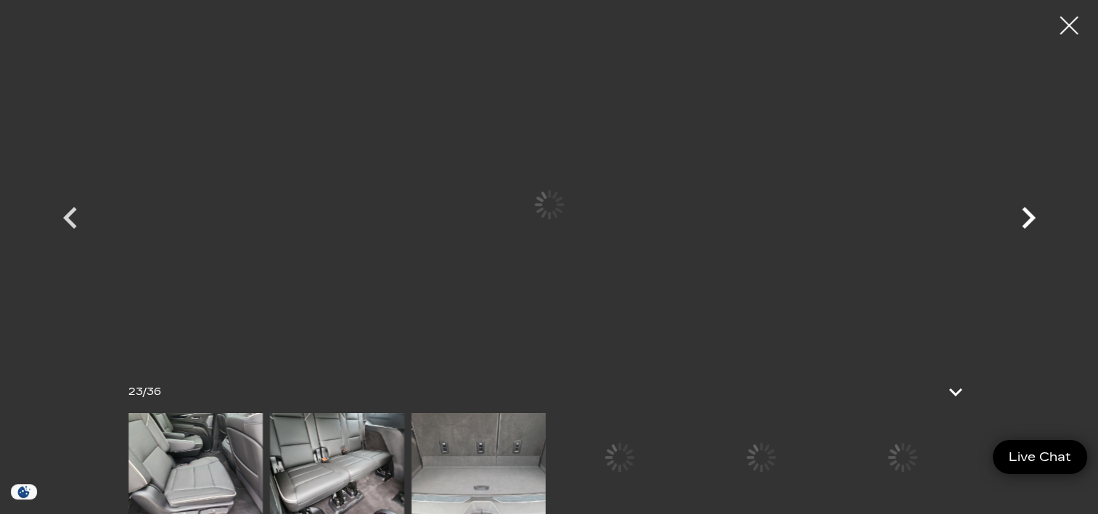
click at [1033, 211] on icon "Next" at bounding box center [1028, 218] width 44 height 44
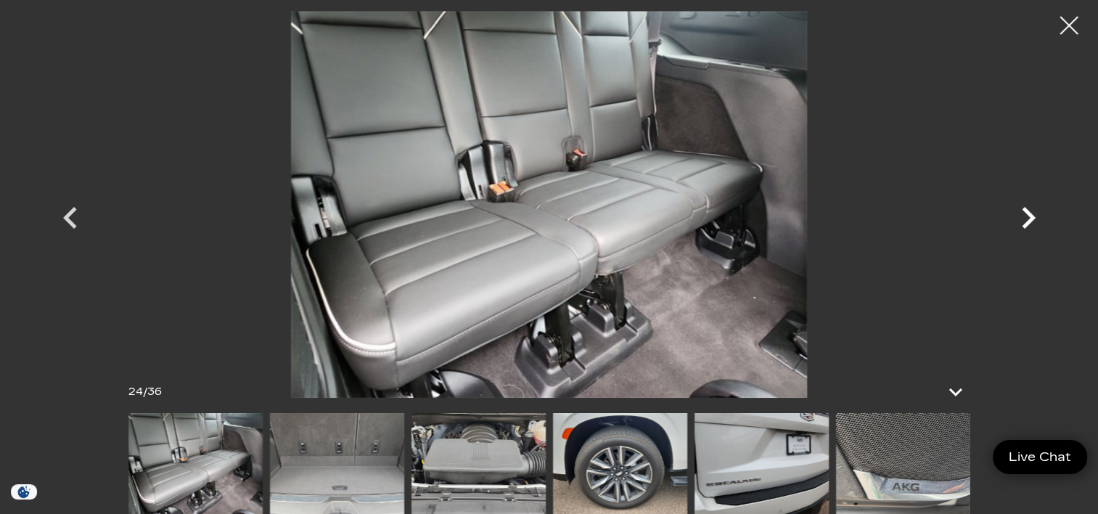
click at [1033, 211] on icon "Next" at bounding box center [1028, 218] width 44 height 44
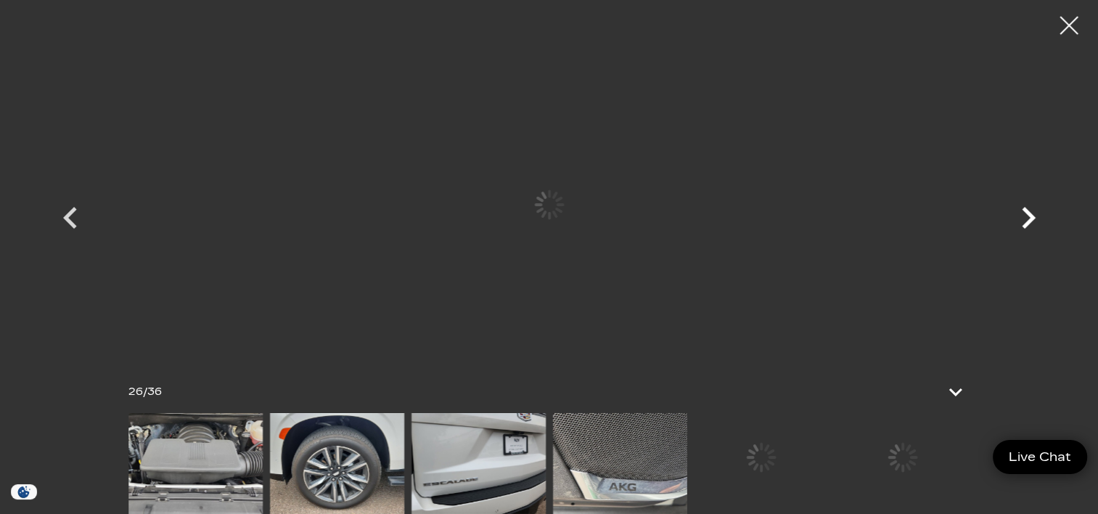
click at [1033, 211] on icon "Next" at bounding box center [1028, 218] width 44 height 44
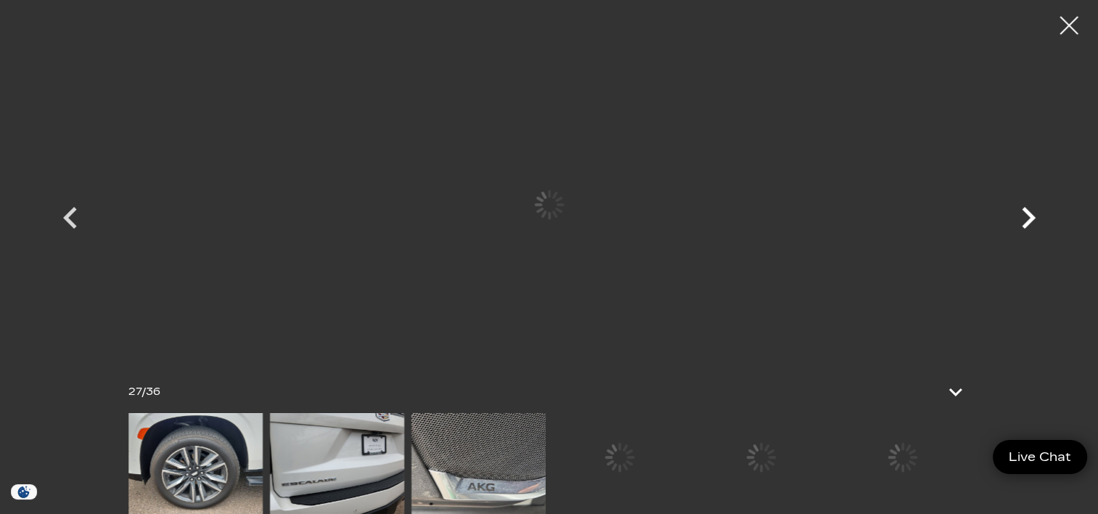
click at [1033, 211] on icon "Next" at bounding box center [1028, 218] width 44 height 44
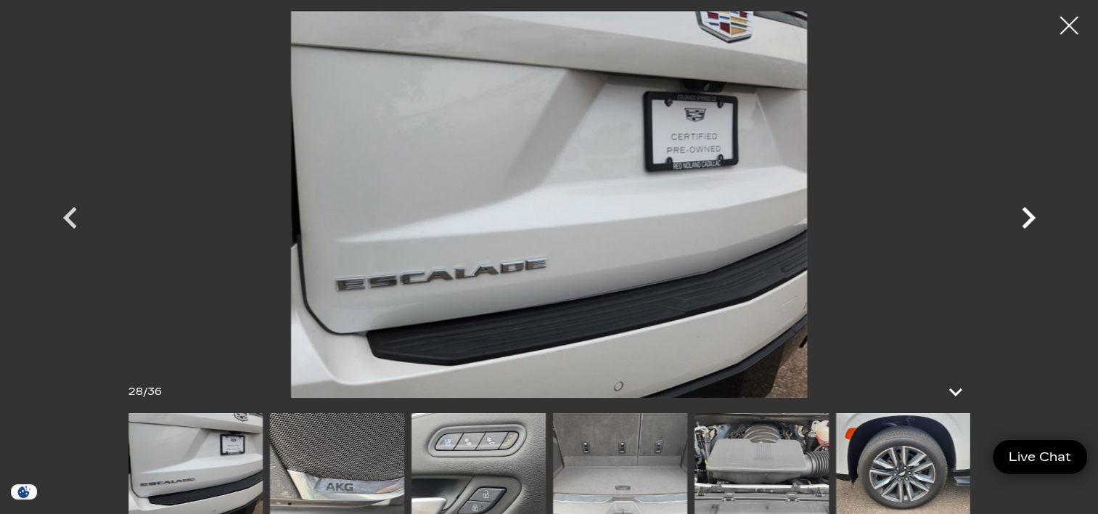
click at [1025, 218] on icon "Next" at bounding box center [1028, 218] width 44 height 44
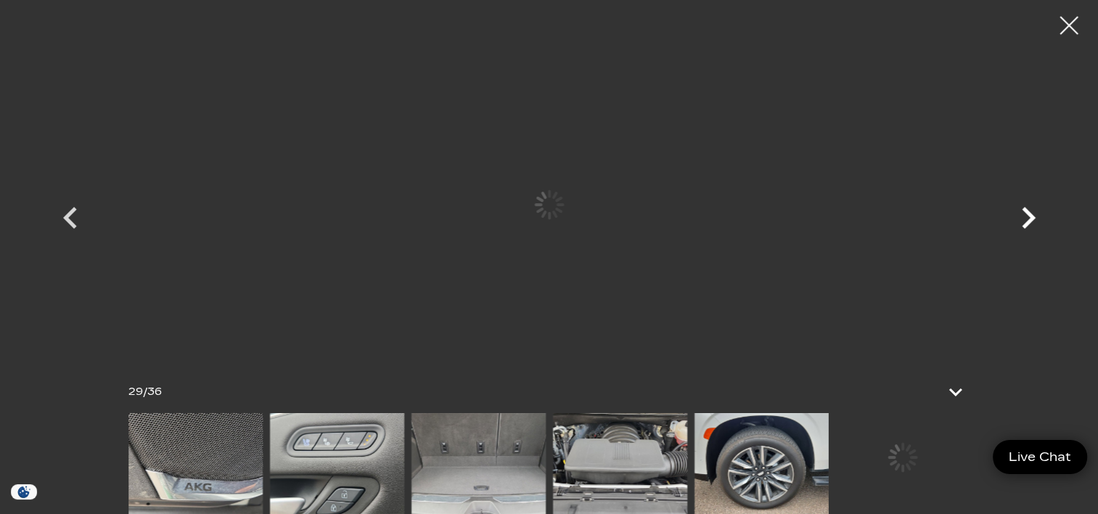
click at [1025, 218] on icon "Next" at bounding box center [1028, 218] width 44 height 44
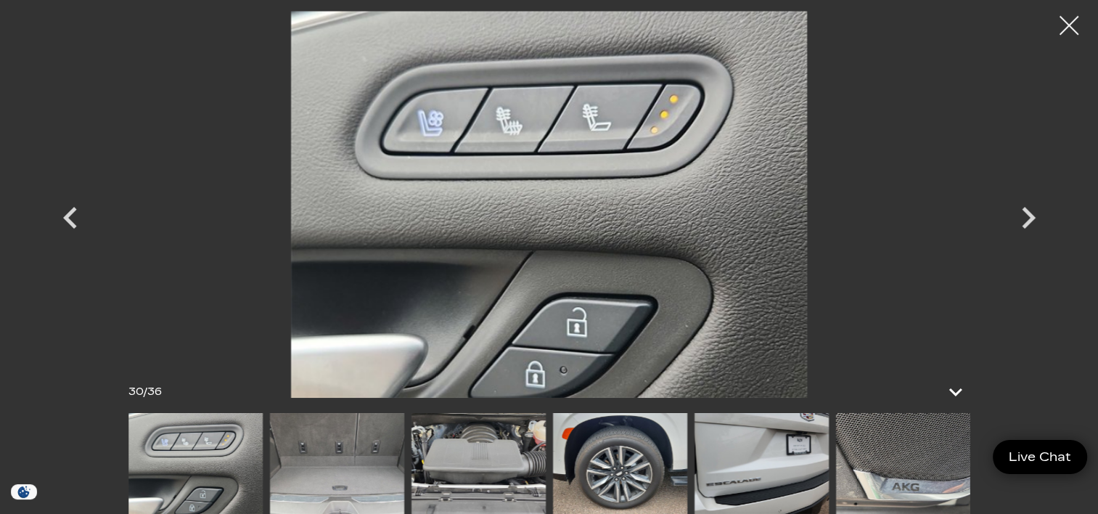
click at [1065, 24] on div at bounding box center [1069, 26] width 38 height 38
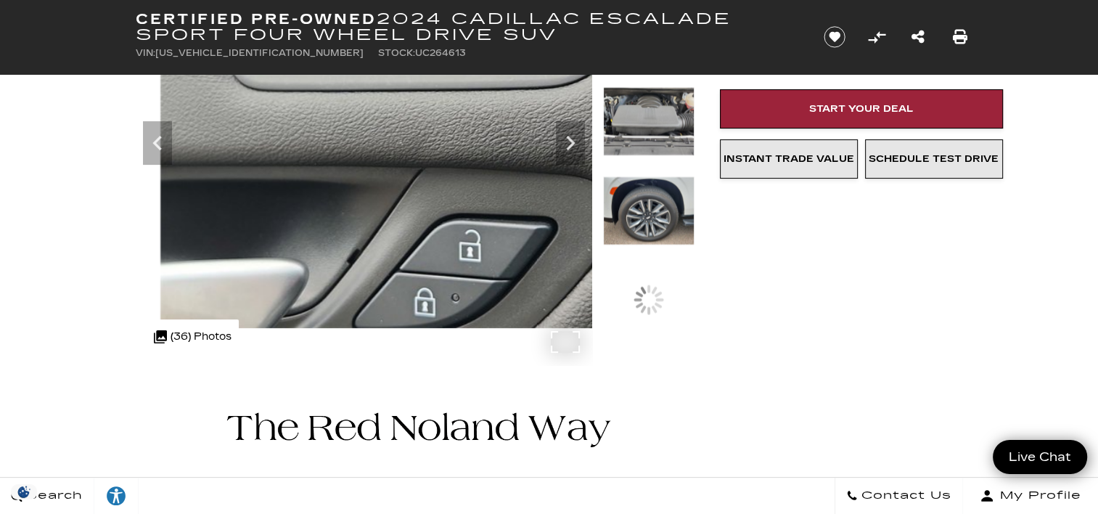
scroll to position [218, 0]
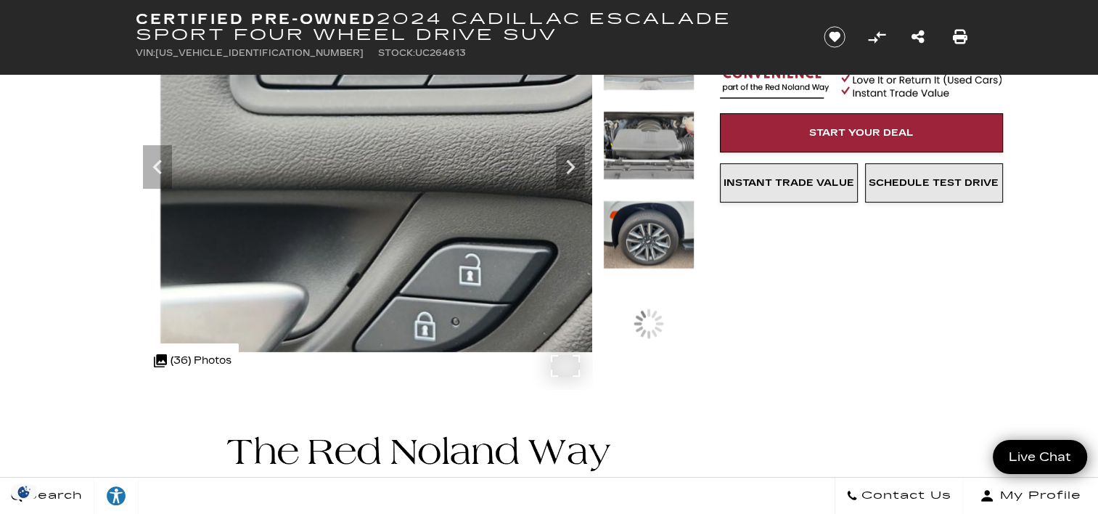
click at [185, 345] on div ".cls-1, .cls-3 { fill: #c50033; } .cls-1 { clip-rule: evenodd; } .cls-2 { clip-…" at bounding box center [193, 360] width 92 height 35
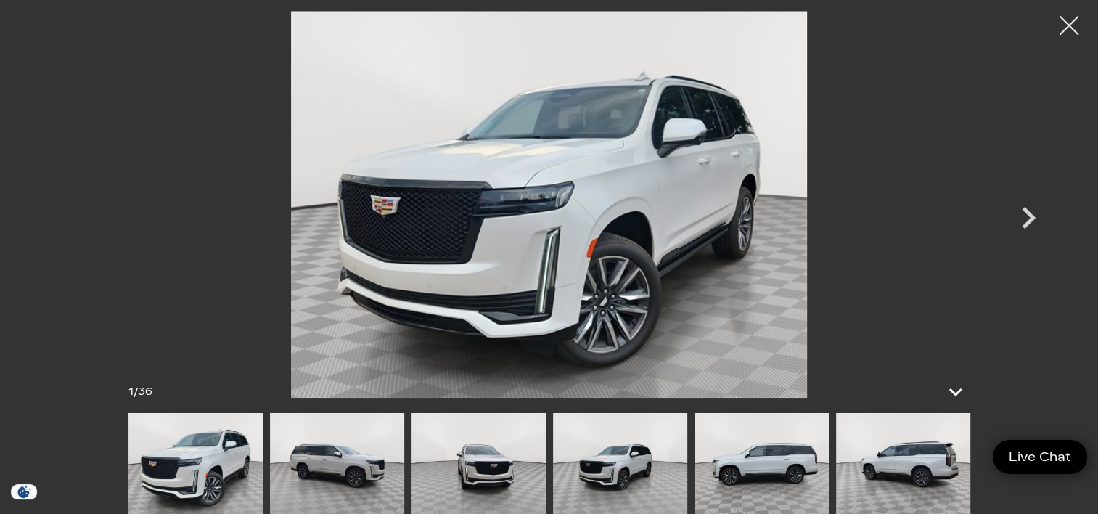
click at [1079, 24] on div at bounding box center [1069, 26] width 38 height 38
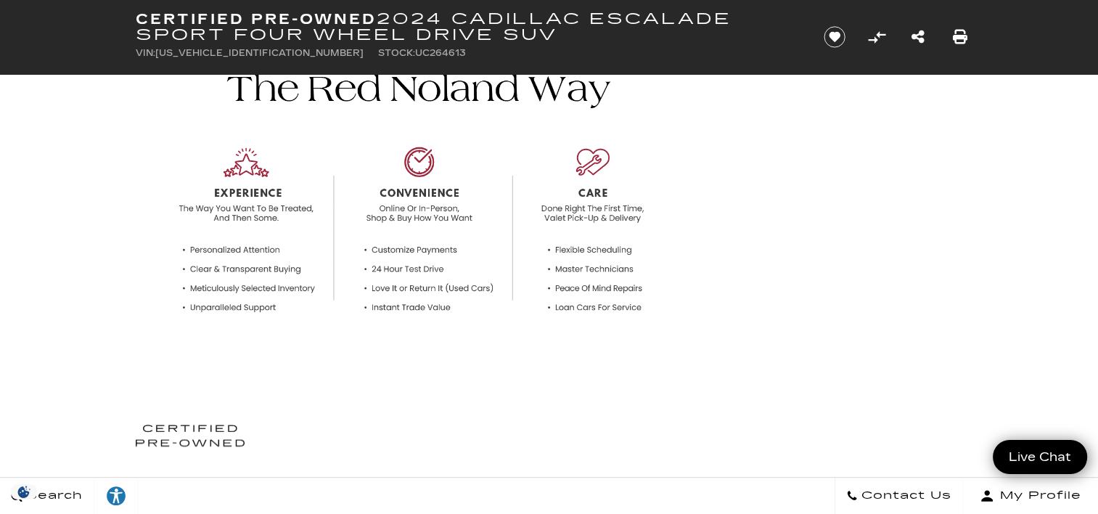
scroll to position [0, 0]
